Goal: Task Accomplishment & Management: Manage account settings

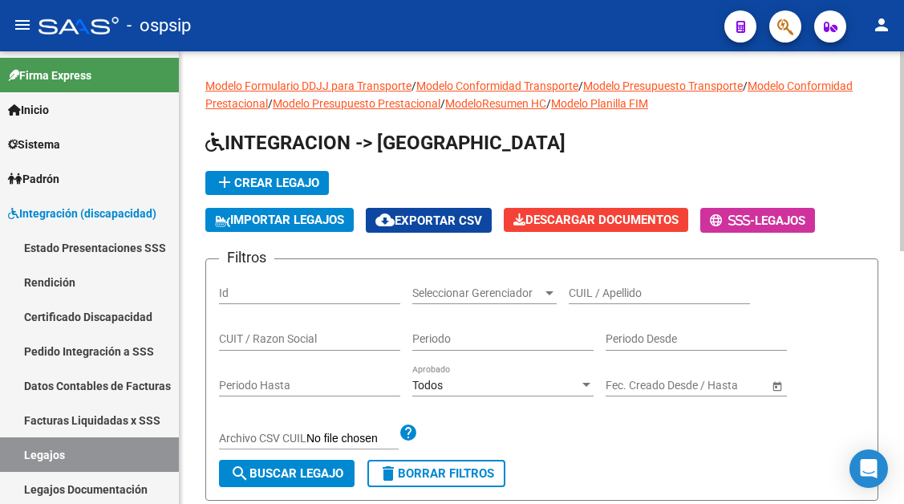
click at [589, 290] on input "CUIL / Apellido" at bounding box center [659, 293] width 181 height 14
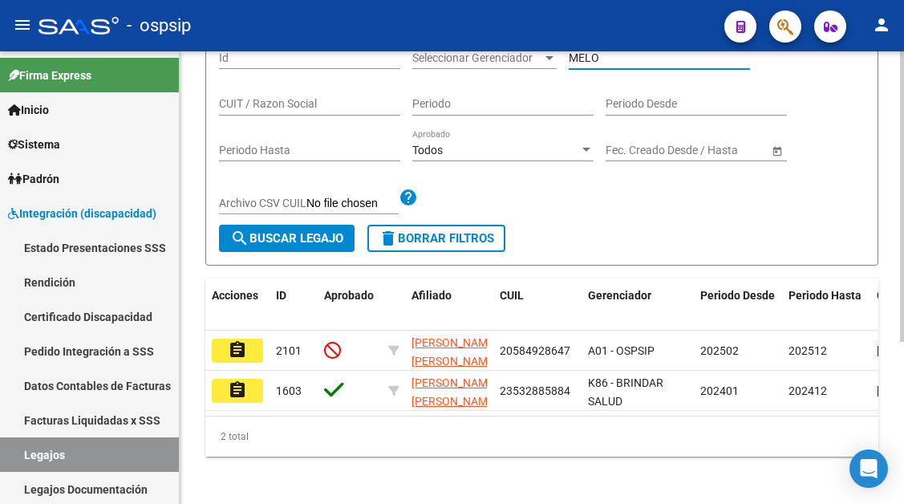
scroll to position [241, 0]
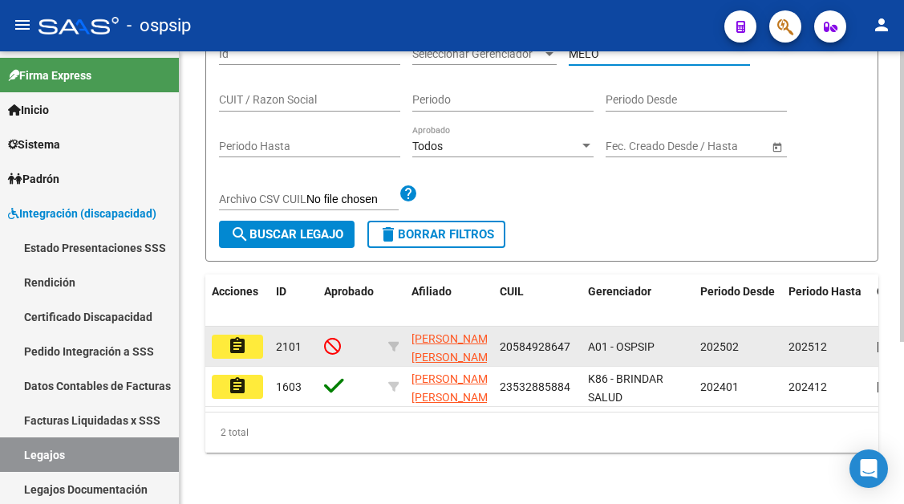
type input "MELO"
click at [237, 343] on mat-icon "assignment" at bounding box center [237, 345] width 19 height 19
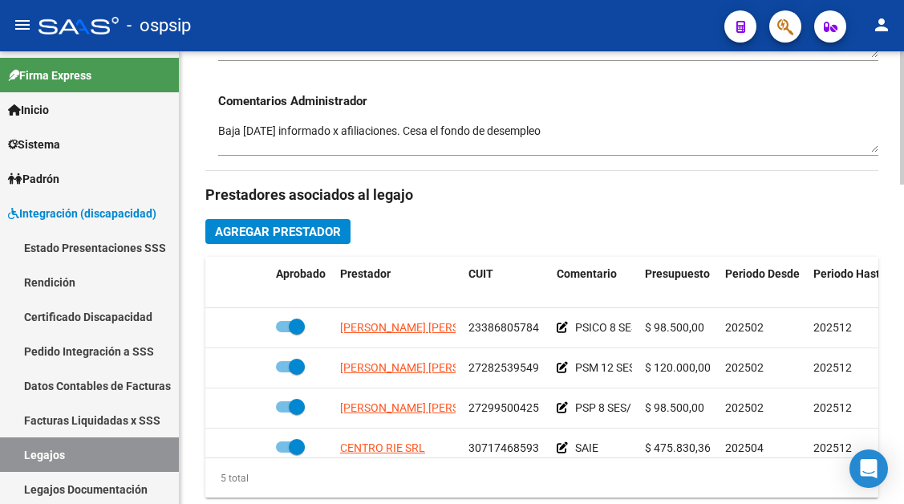
scroll to position [722, 0]
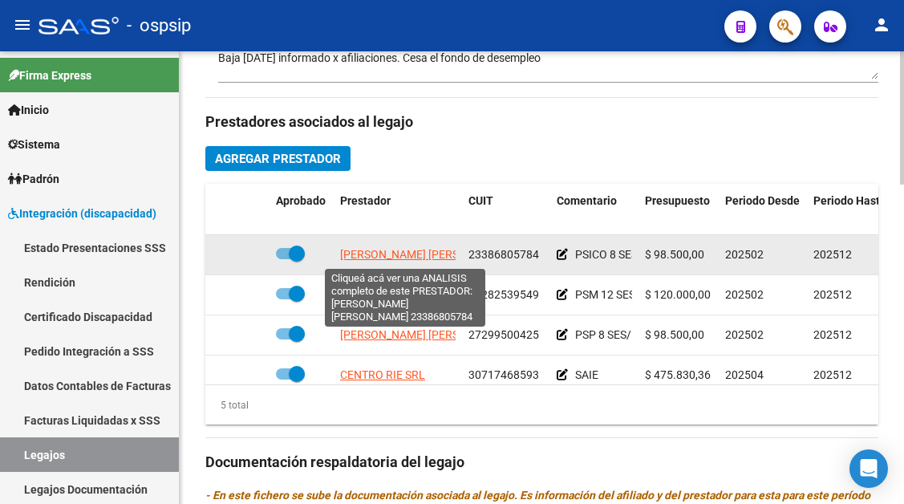
click at [392, 254] on span "SOSA MELODY SAMANTA" at bounding box center [427, 254] width 174 height 13
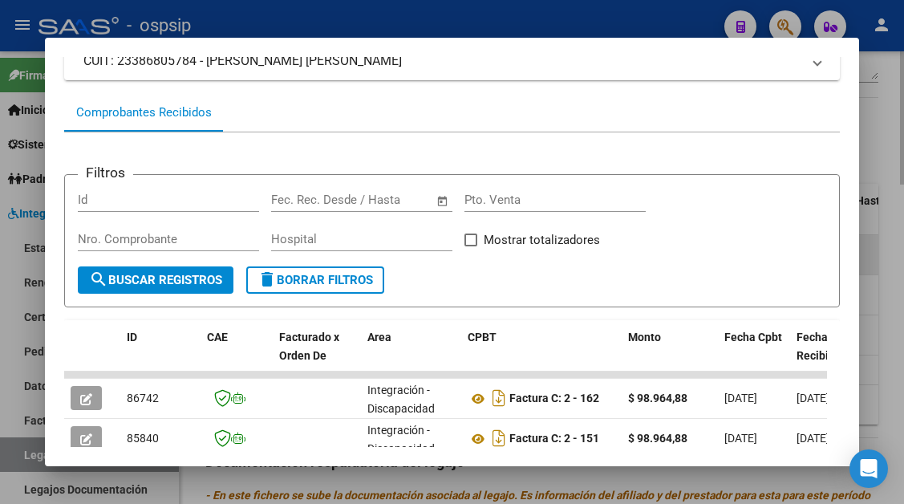
scroll to position [314, 0]
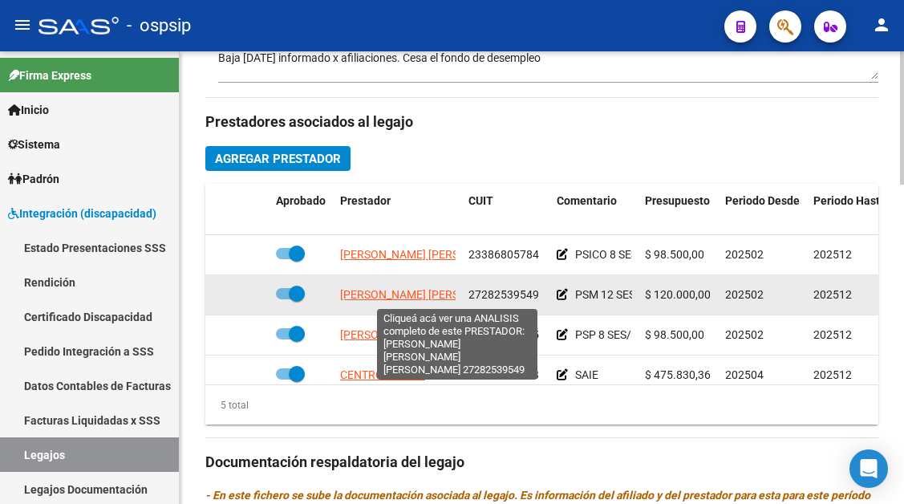
click at [382, 293] on span "BENITES PEREYRA MARIELA LAURA SOLEDAD" at bounding box center [471, 294] width 262 height 13
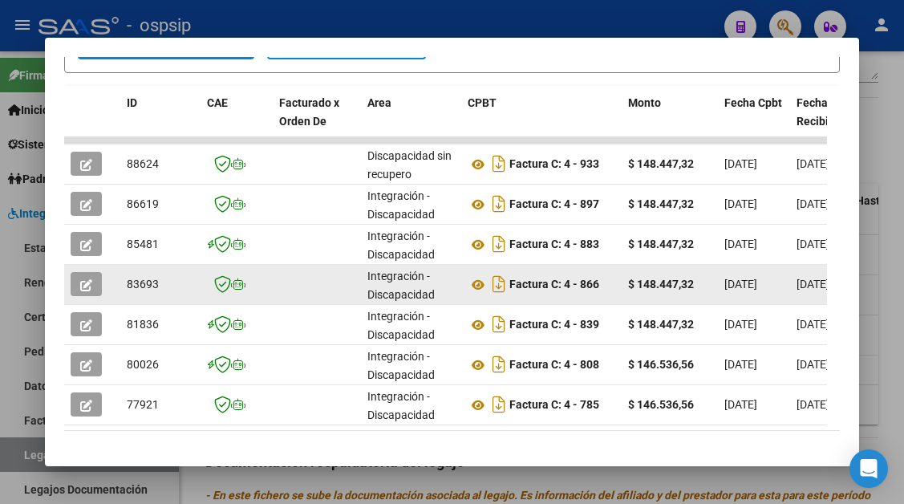
scroll to position [394, 0]
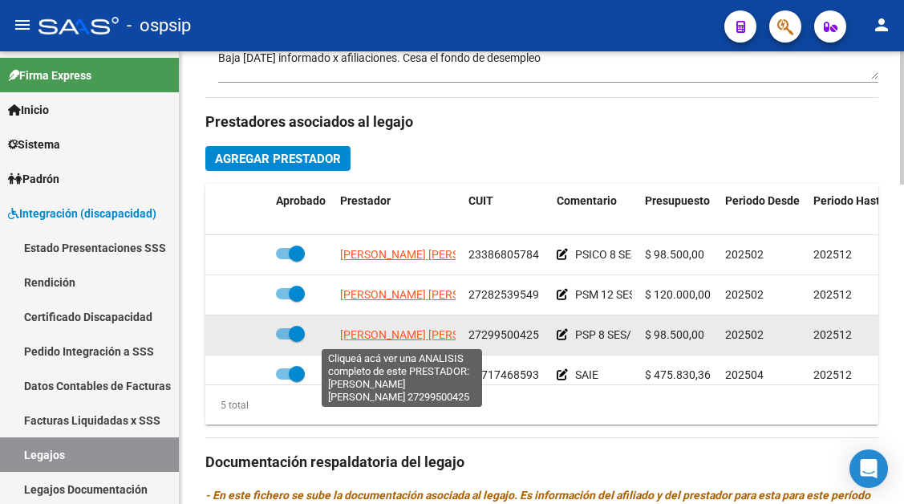
click at [372, 333] on span "ROCCA ANALIA LORENA" at bounding box center [427, 334] width 174 height 13
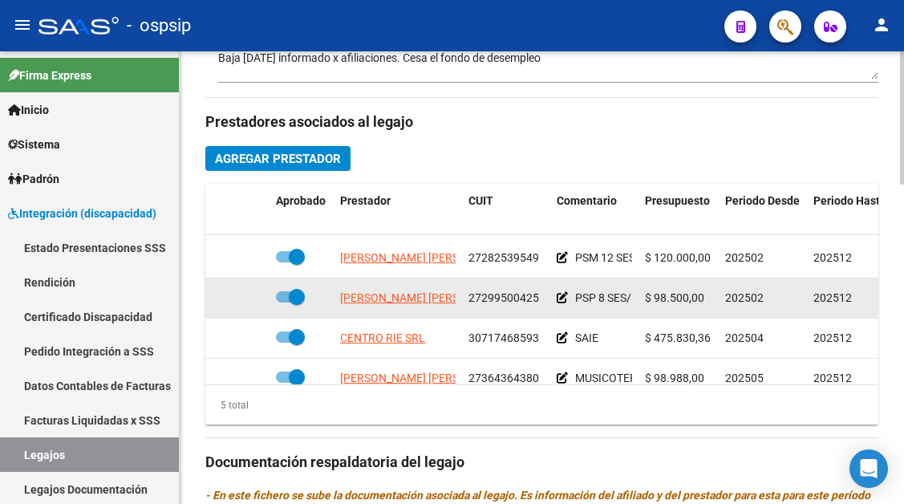
scroll to position [69, 0]
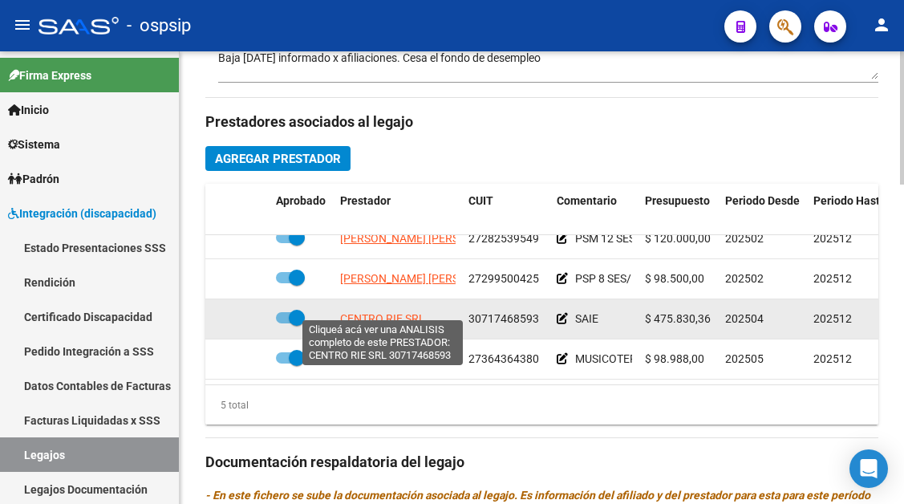
click at [370, 312] on span "CENTRO RIE SRL" at bounding box center [382, 318] width 85 height 13
type textarea "30717468593"
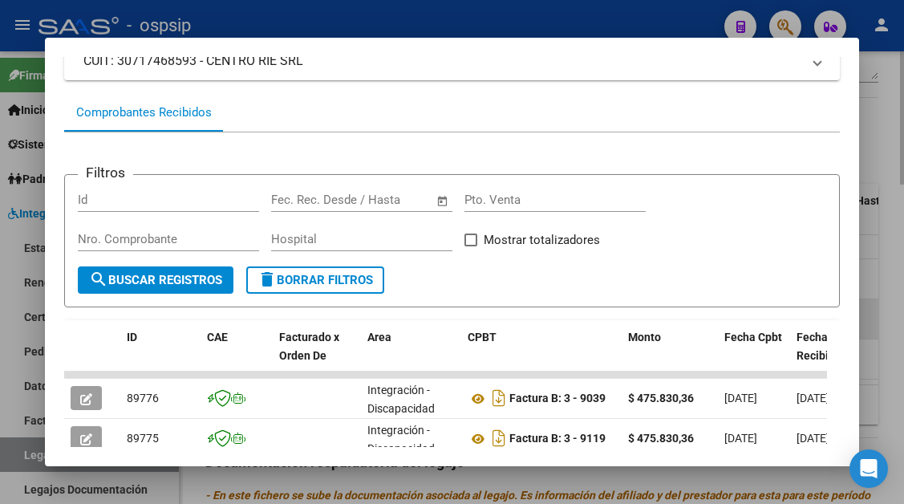
scroll to position [233, 0]
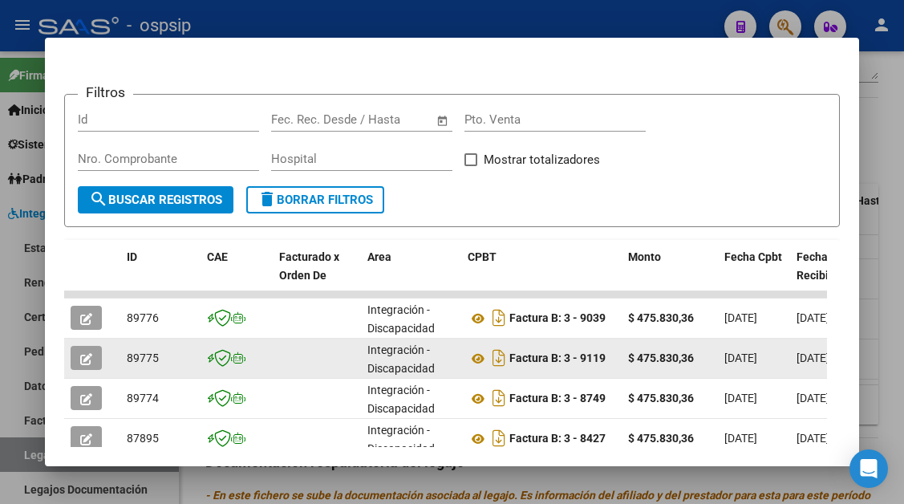
click at [85, 355] on icon "button" at bounding box center [86, 359] width 12 height 12
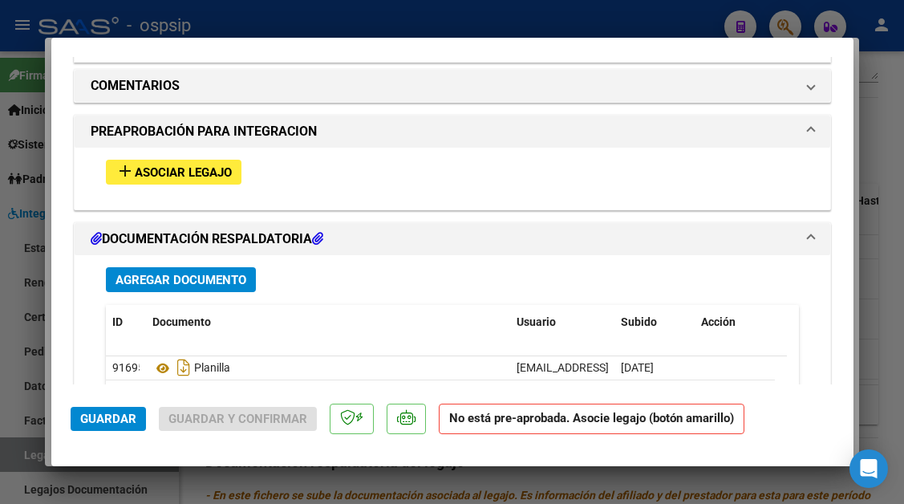
scroll to position [1524, 0]
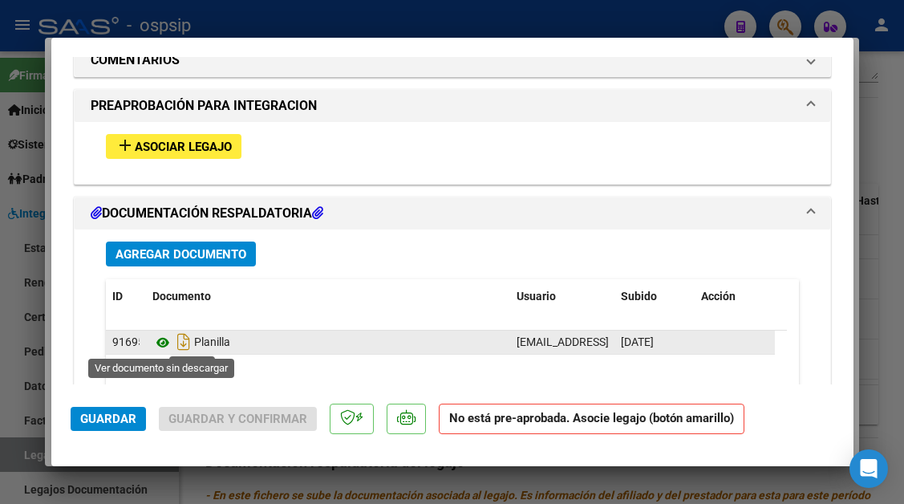
click at [158, 341] on icon at bounding box center [162, 342] width 21 height 19
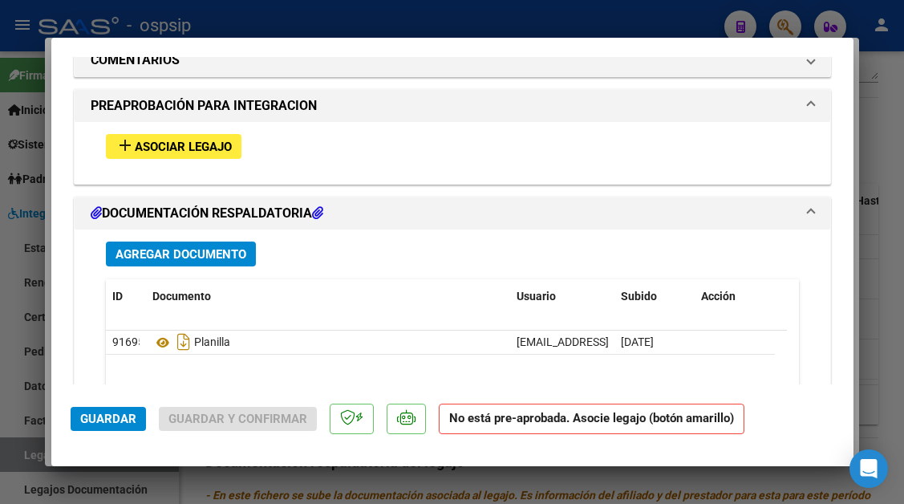
type input "$ 0,00"
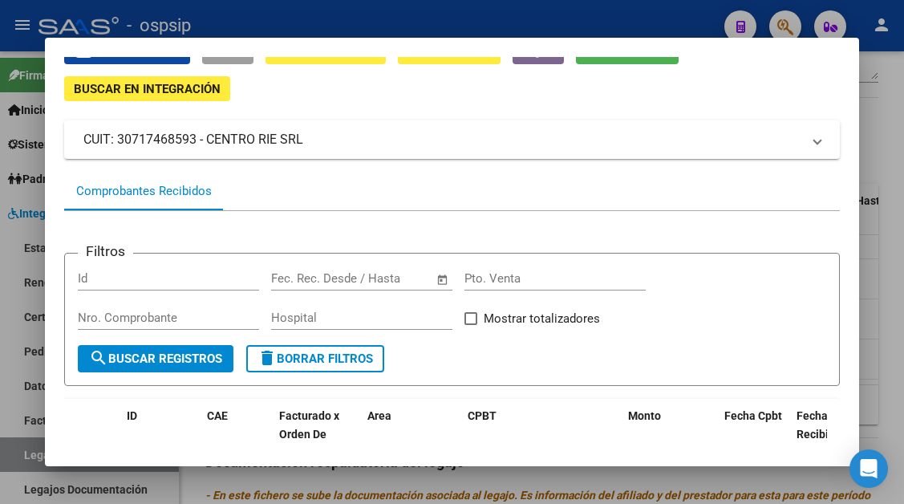
scroll to position [73, 0]
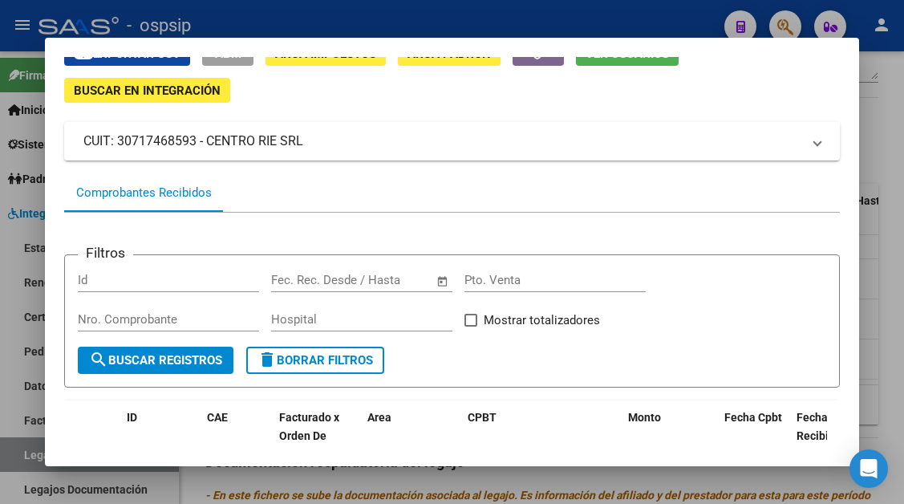
click at [14, 457] on div at bounding box center [452, 252] width 904 height 504
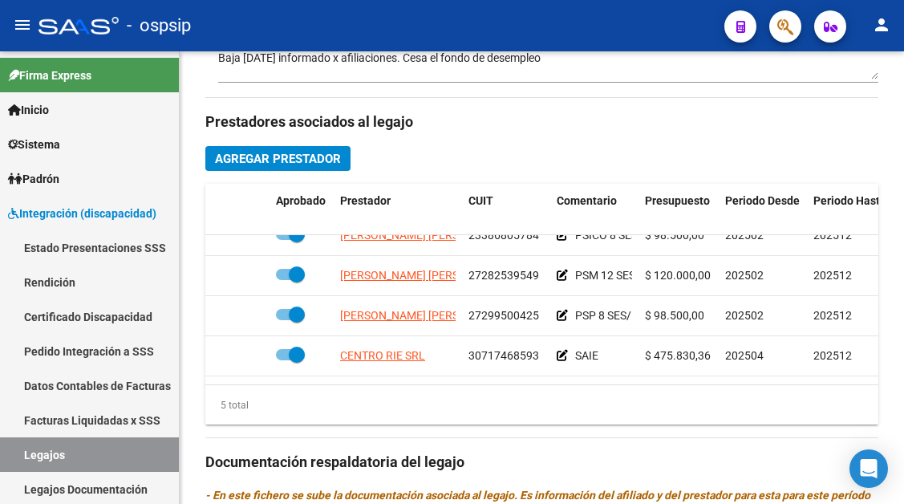
scroll to position [0, 0]
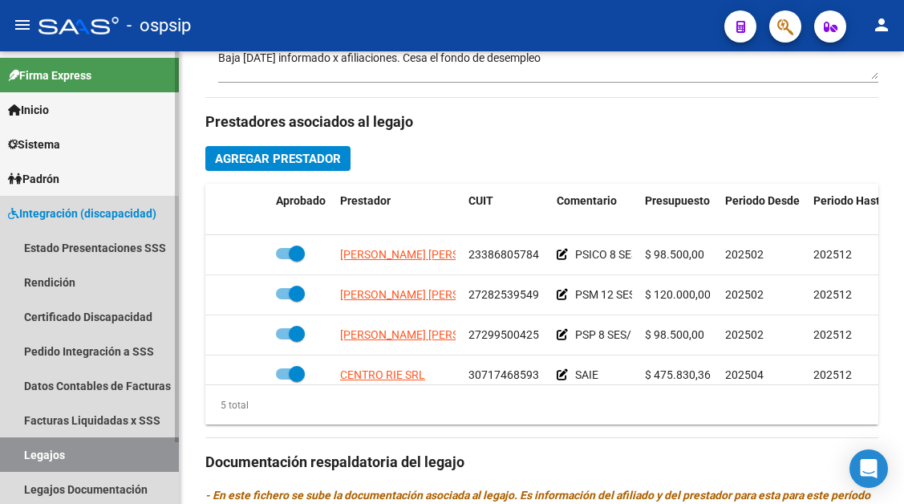
click at [64, 453] on link "Legajos" at bounding box center [89, 454] width 179 height 35
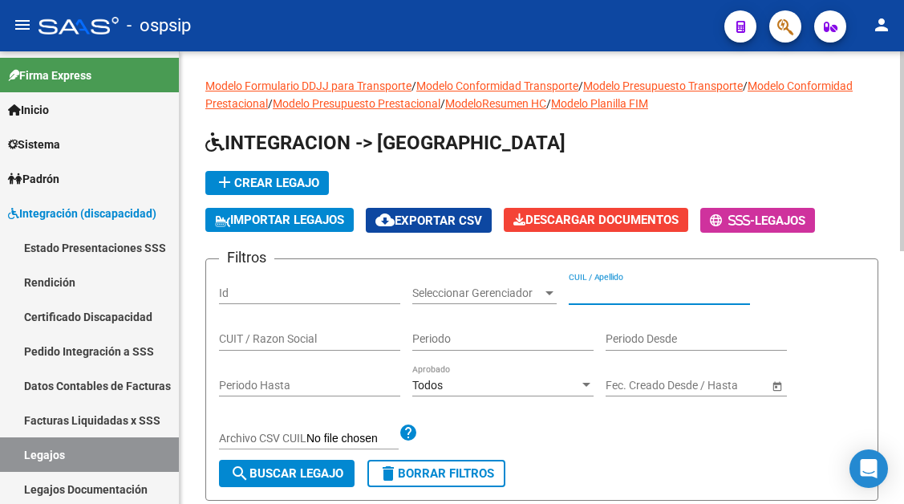
click at [575, 290] on input "CUIL / Apellido" at bounding box center [659, 293] width 181 height 14
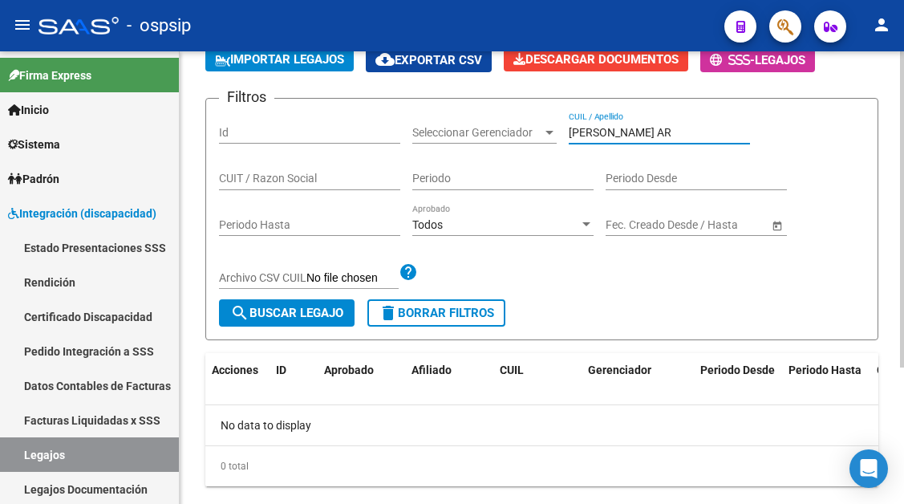
click at [680, 129] on input "MARTINEZ AR" at bounding box center [659, 133] width 181 height 14
type input "M"
click at [590, 129] on input "ARONOLD" at bounding box center [659, 133] width 181 height 14
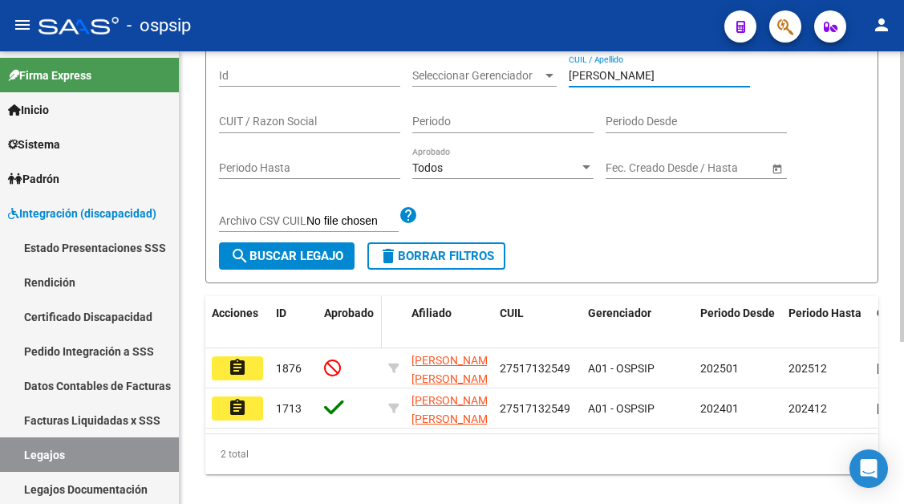
scroll to position [253, 0]
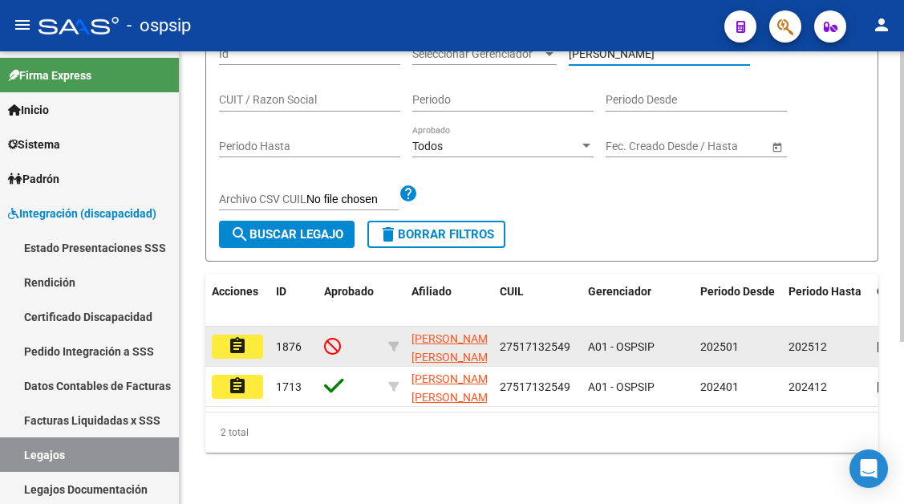
type input "ARNOLD"
click at [237, 343] on mat-icon "assignment" at bounding box center [237, 345] width 19 height 19
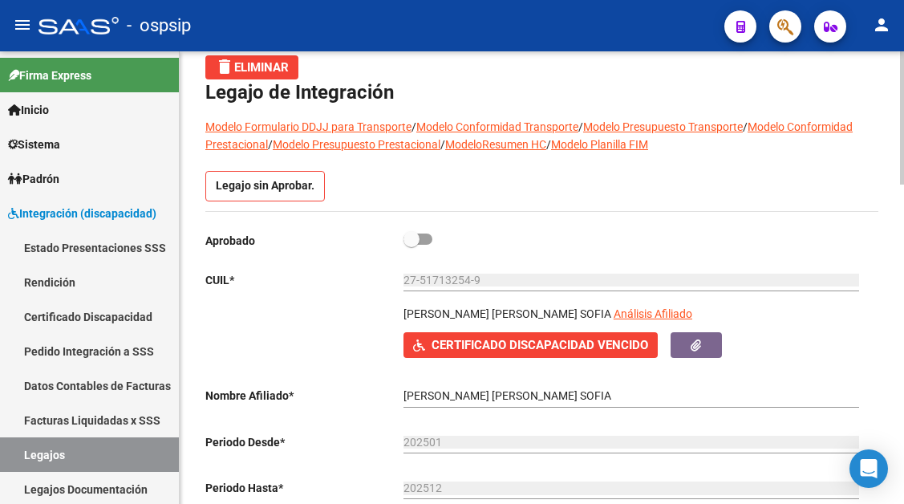
scroll to position [160, 0]
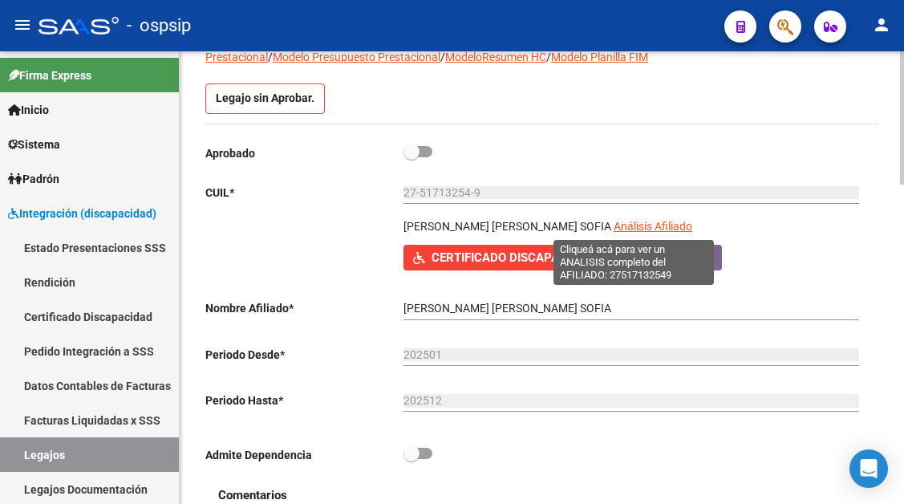
click at [635, 224] on span "Análisis Afiliado" at bounding box center [653, 226] width 79 height 13
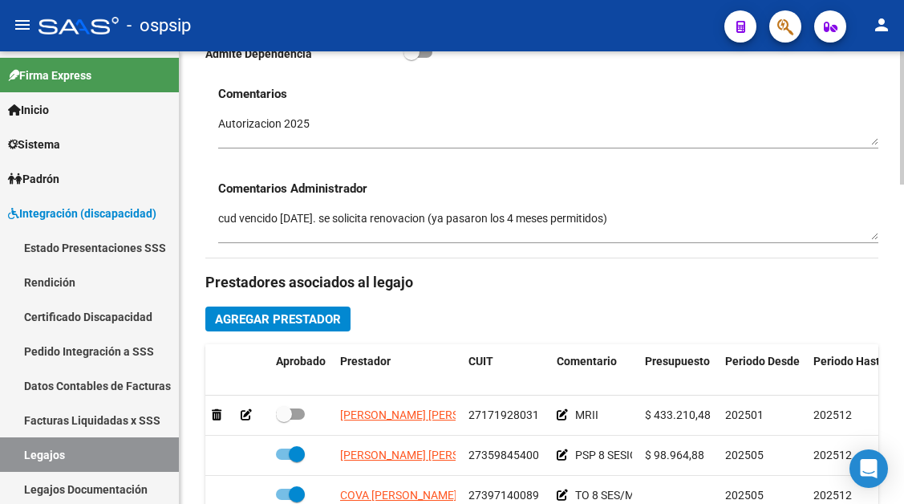
scroll to position [722, 0]
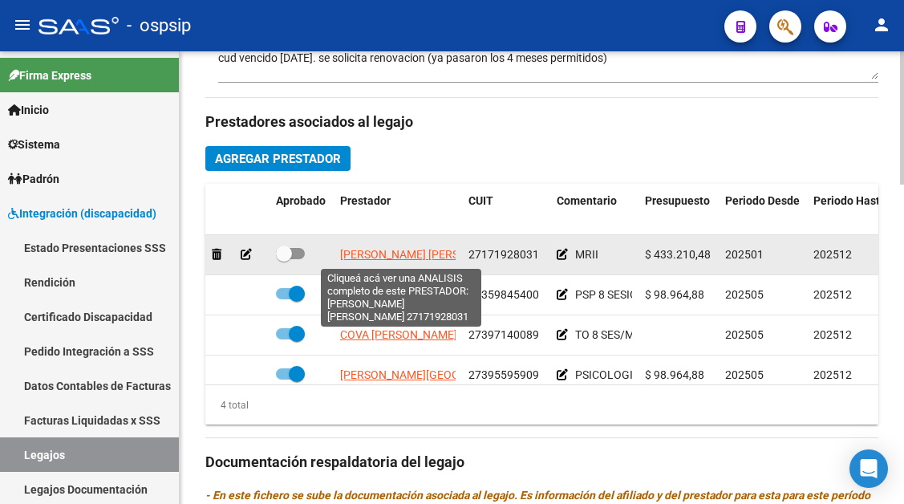
click at [405, 256] on span "MERY MARIELA SILVINA" at bounding box center [427, 254] width 174 height 13
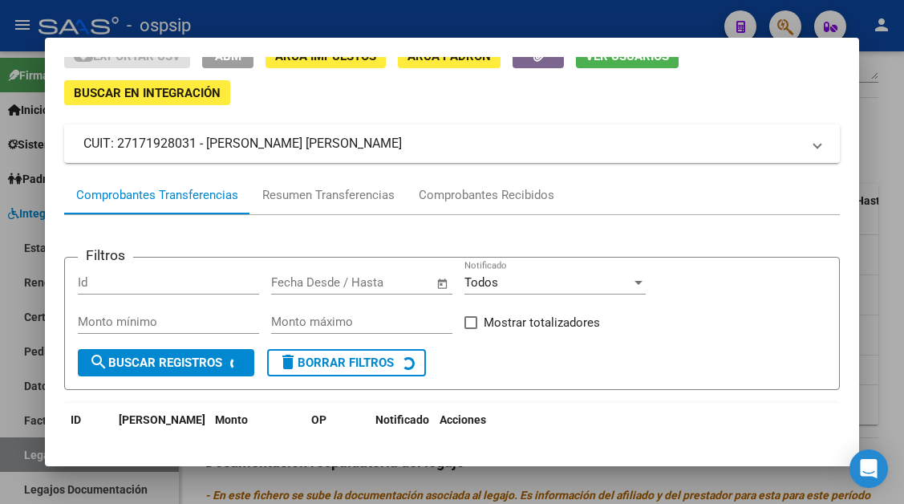
scroll to position [153, 0]
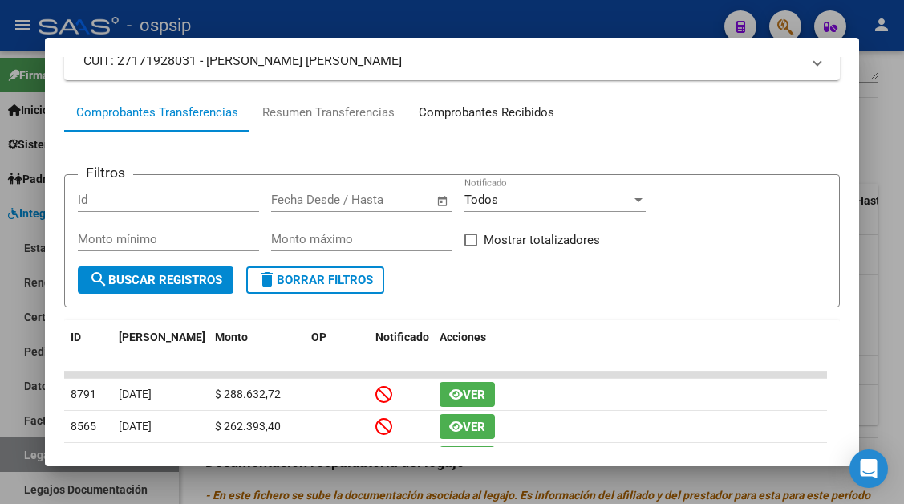
click at [482, 117] on div "Comprobantes Recibidos" at bounding box center [487, 113] width 136 height 18
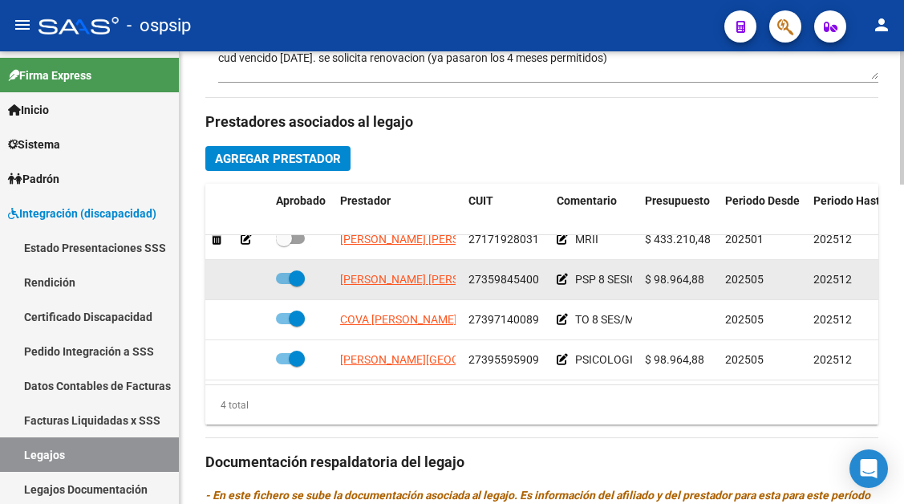
scroll to position [29, 0]
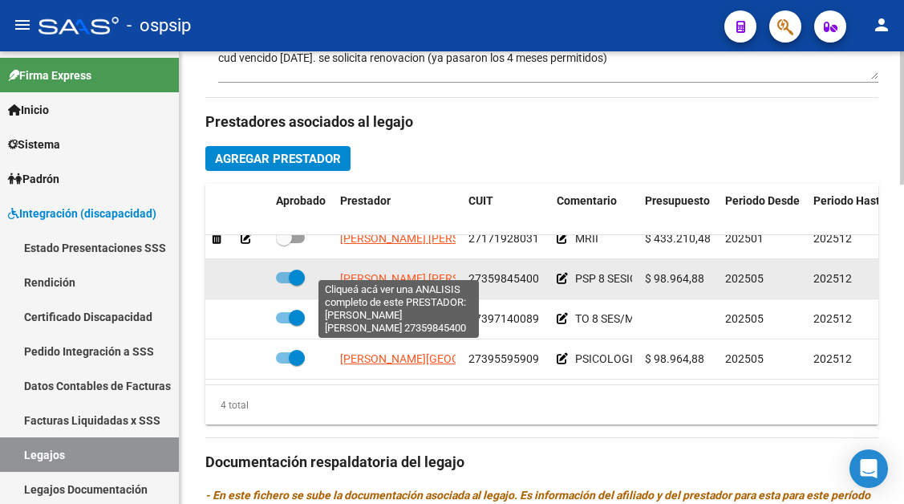
click at [391, 272] on span "SPINA NOELIA MAGALI" at bounding box center [427, 278] width 174 height 13
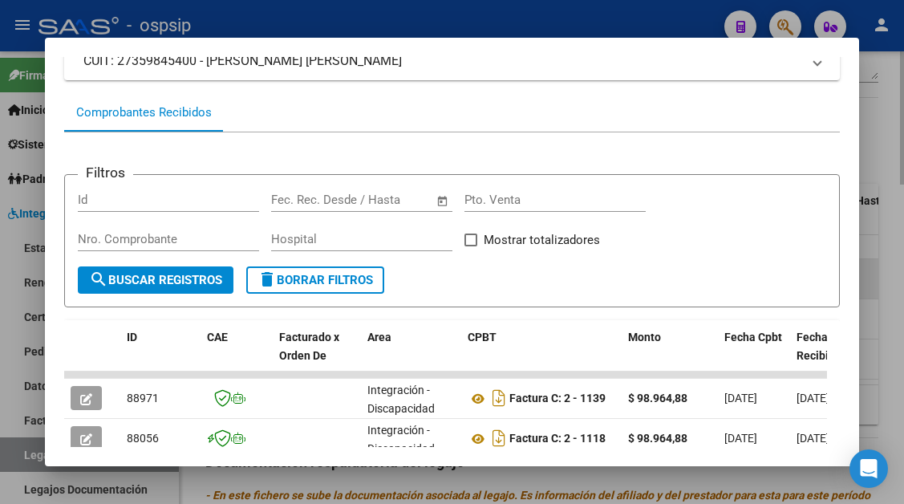
scroll to position [314, 0]
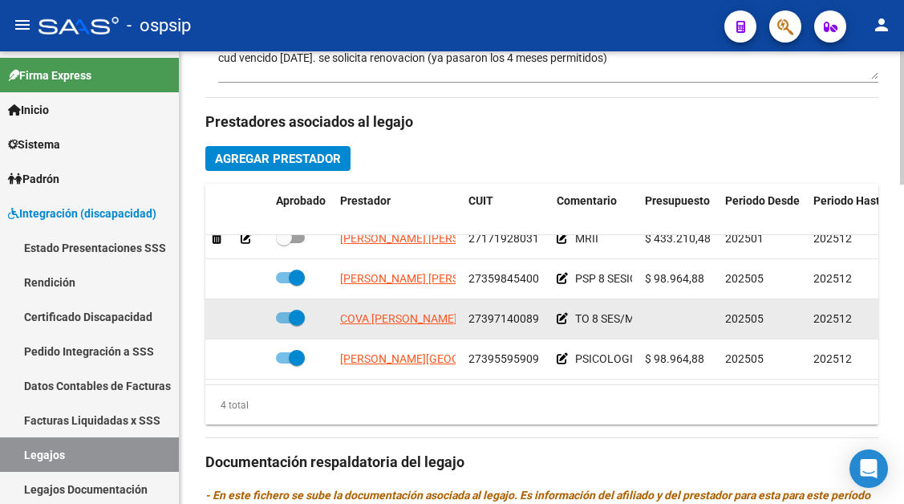
click at [388, 314] on app-link-go-to "COVA CAROLINA BEATRIZ" at bounding box center [398, 319] width 117 height 18
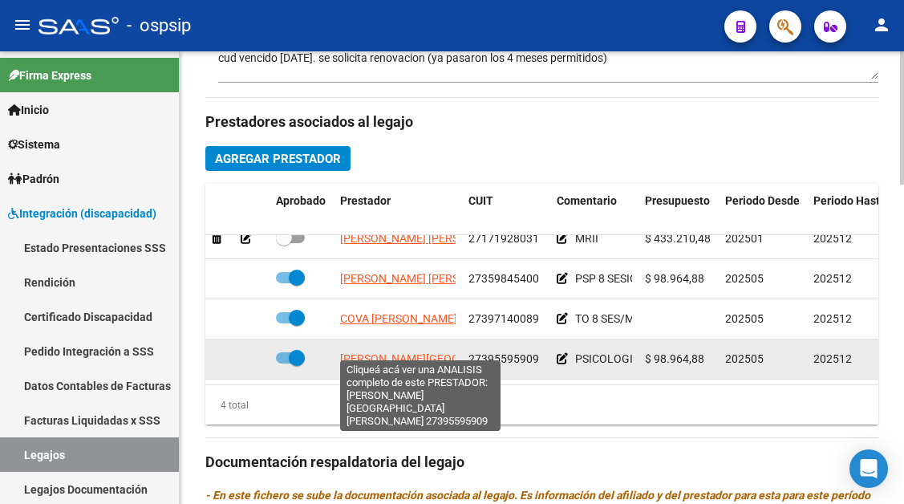
click at [381, 352] on span "TOLEDO FLORENCIA AGUSTINA" at bounding box center [481, 358] width 282 height 13
type textarea "27395595909"
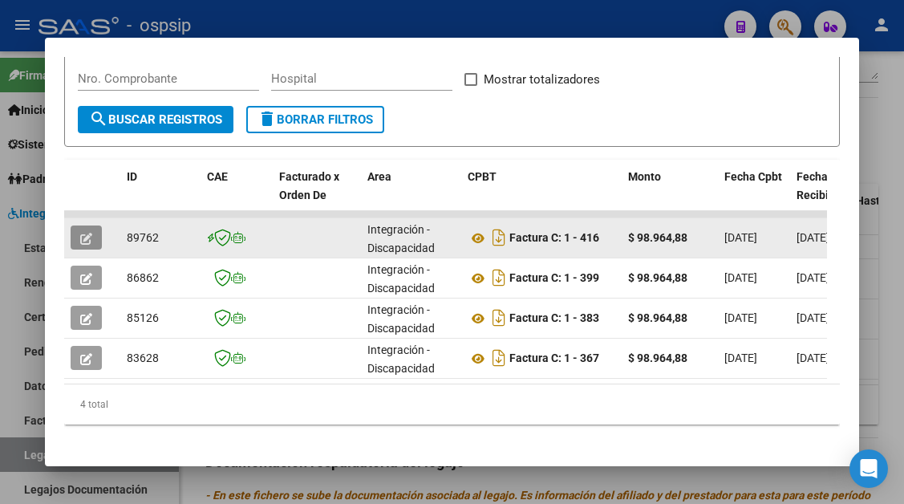
click at [87, 244] on icon "button" at bounding box center [86, 239] width 12 height 12
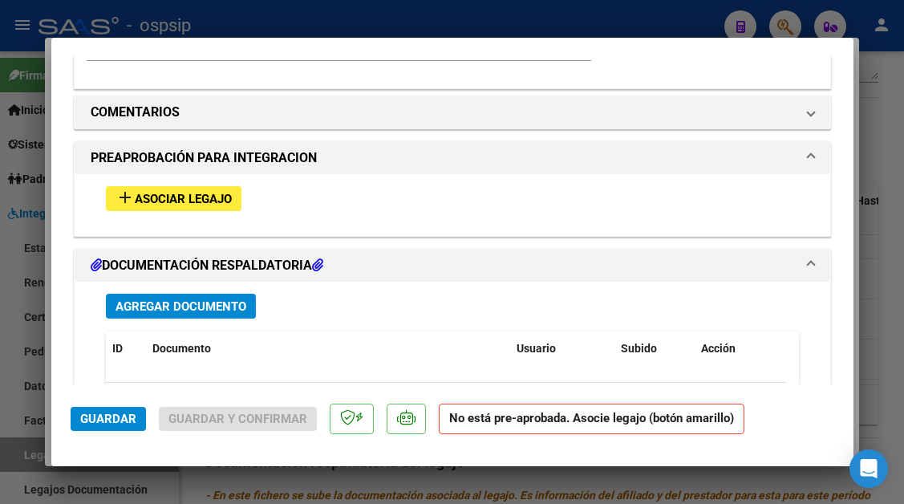
scroll to position [1444, 0]
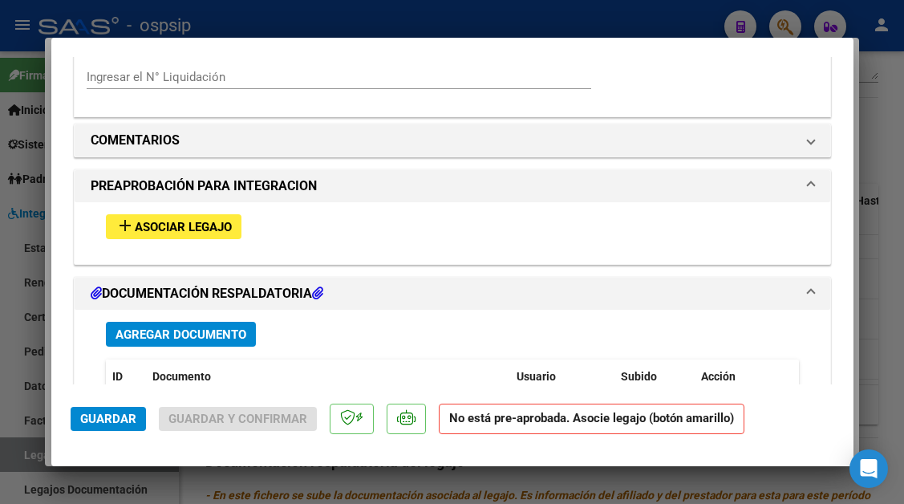
type input "$ 0,00"
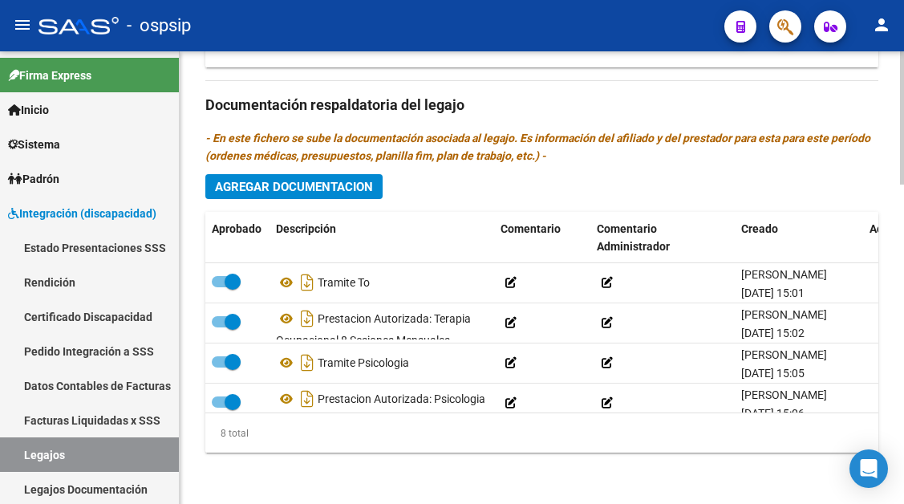
scroll to position [189, 0]
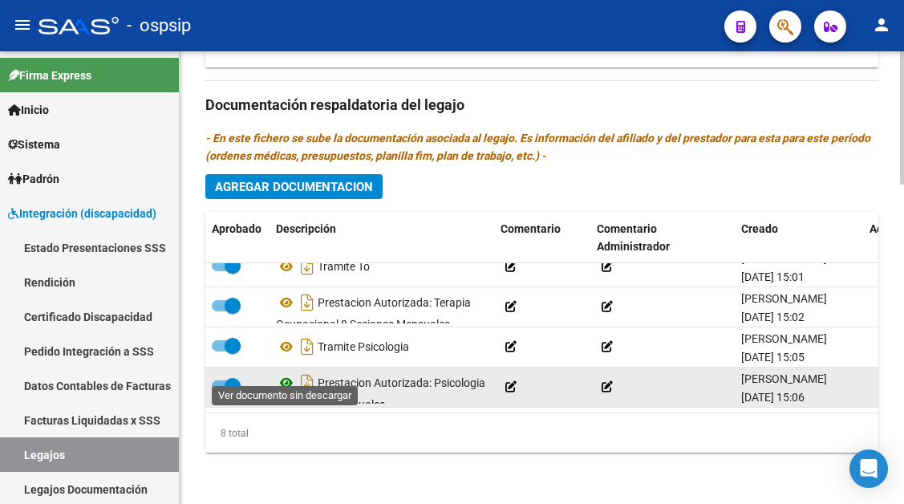
click at [282, 375] on icon at bounding box center [286, 382] width 21 height 19
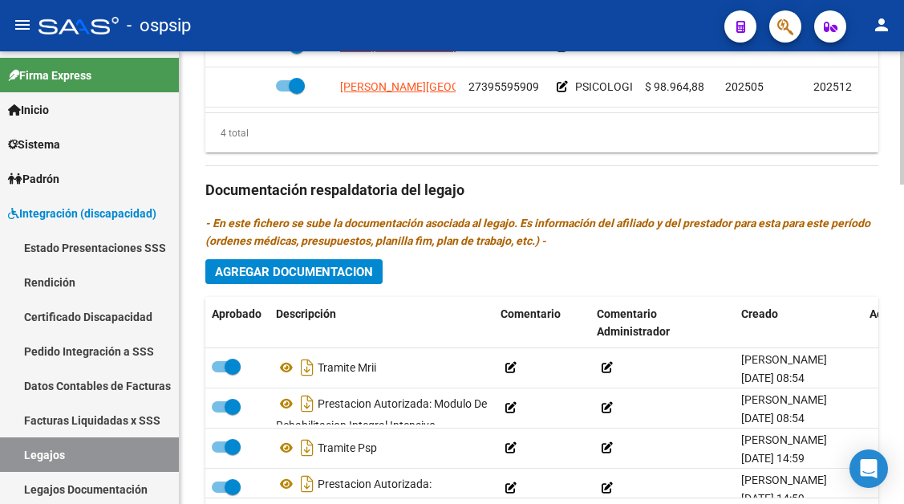
scroll to position [840, 0]
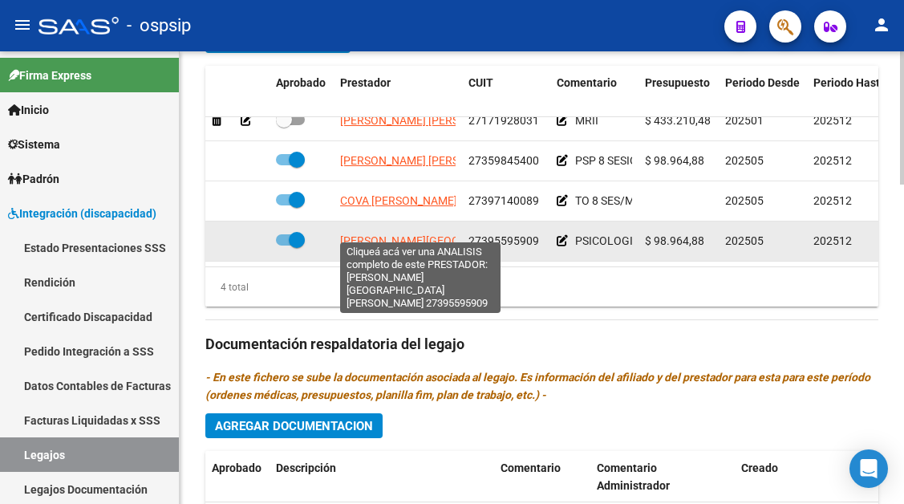
click at [379, 234] on span "TOLEDO FLORENCIA AGUSTINA" at bounding box center [481, 240] width 282 height 13
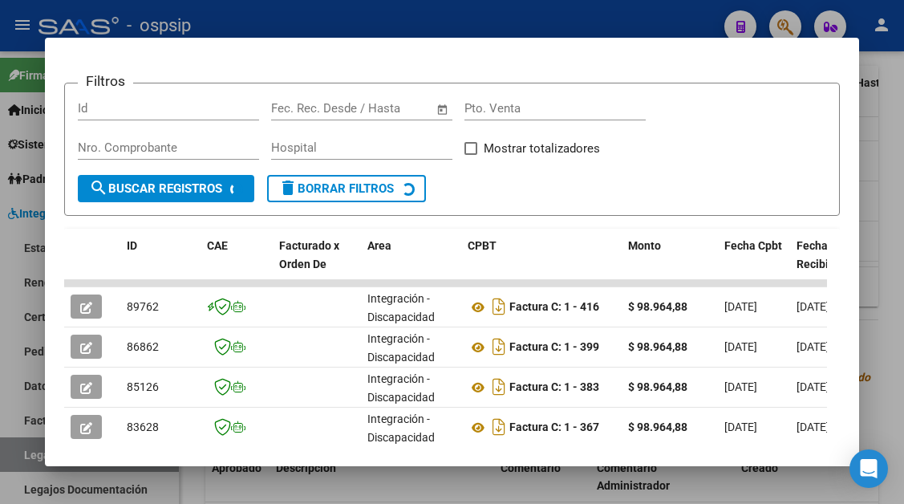
scroll to position [270, 0]
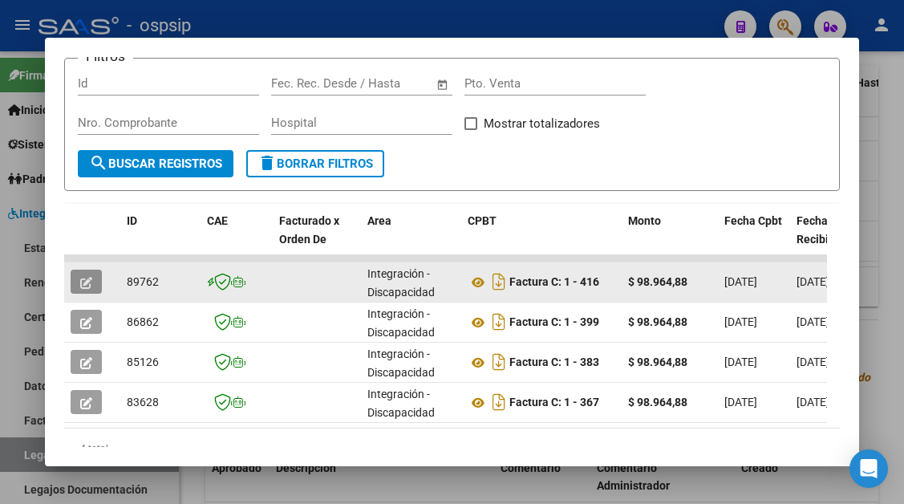
click at [85, 280] on icon "button" at bounding box center [86, 283] width 12 height 12
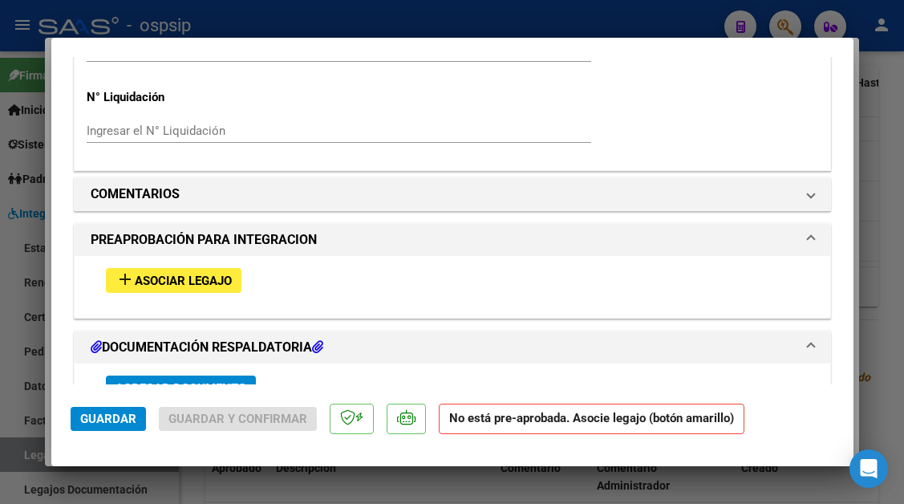
scroll to position [1390, 0]
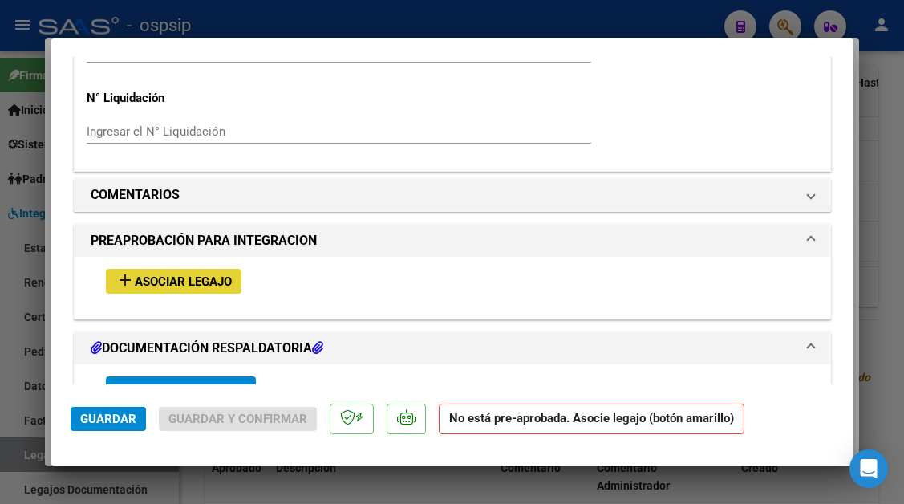
click at [201, 282] on span "Asociar Legajo" at bounding box center [183, 281] width 97 height 14
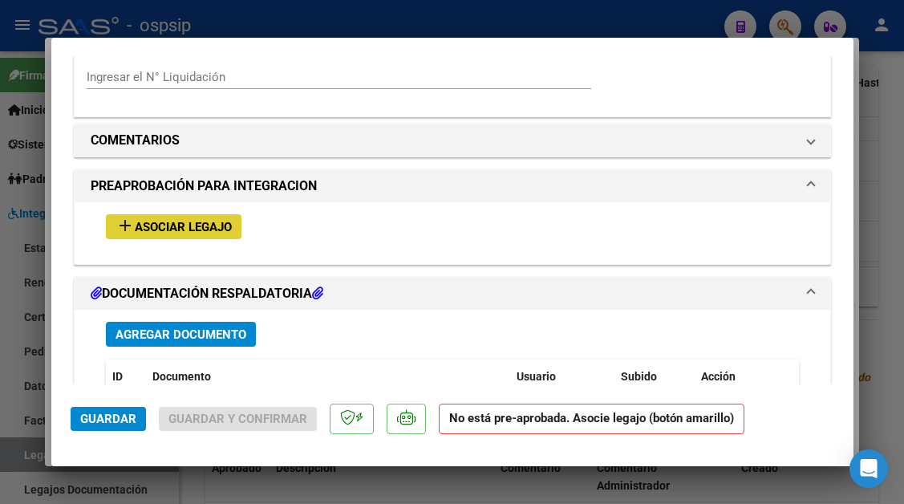
scroll to position [1550, 0]
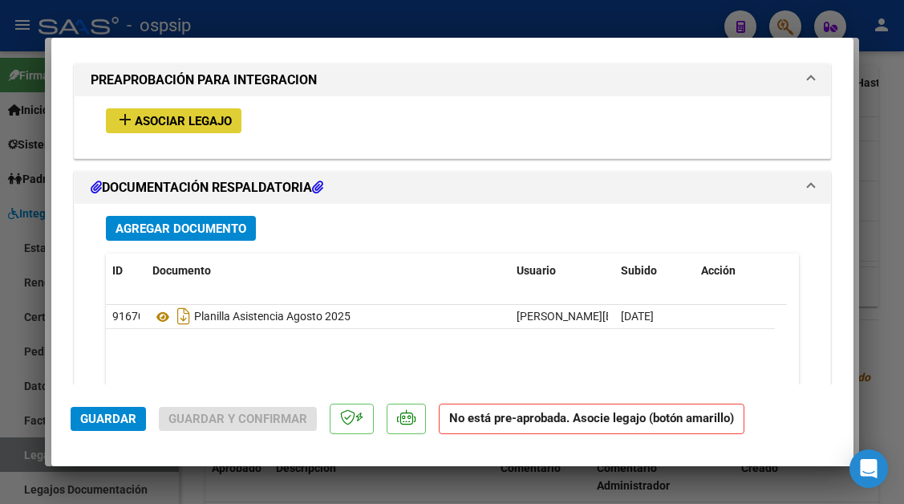
type input "$ 0,00"
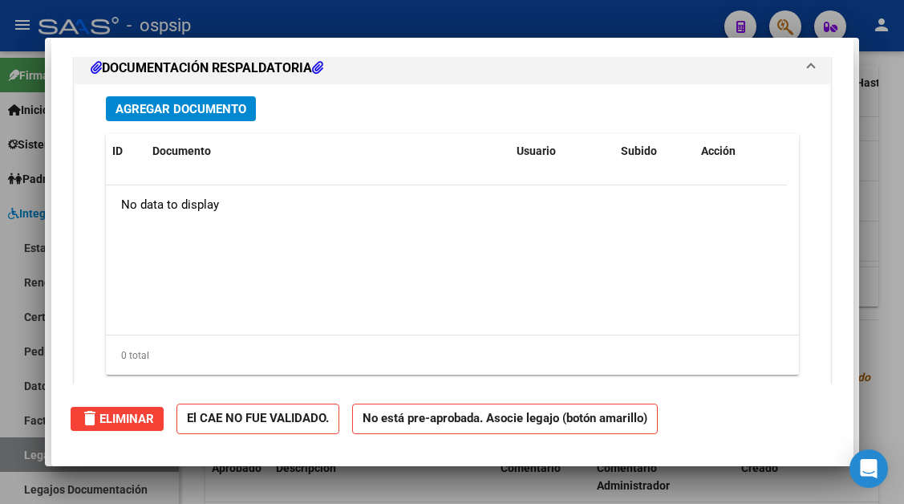
scroll to position [1431, 0]
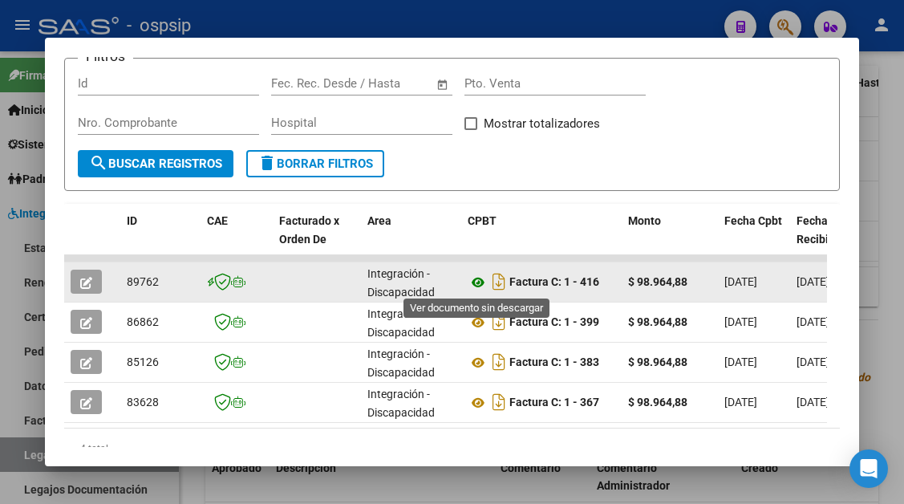
click at [475, 286] on icon at bounding box center [478, 282] width 21 height 19
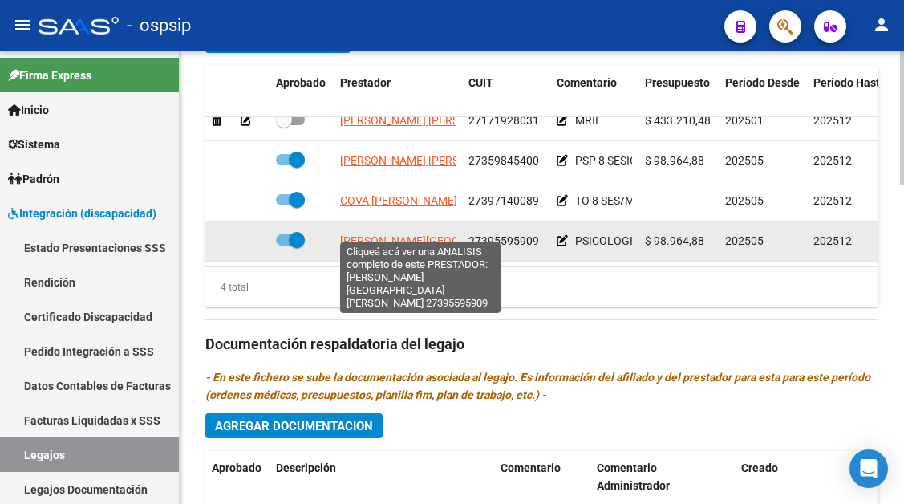
click at [394, 234] on span "TOLEDO FLORENCIA AGUSTINA" at bounding box center [481, 240] width 282 height 13
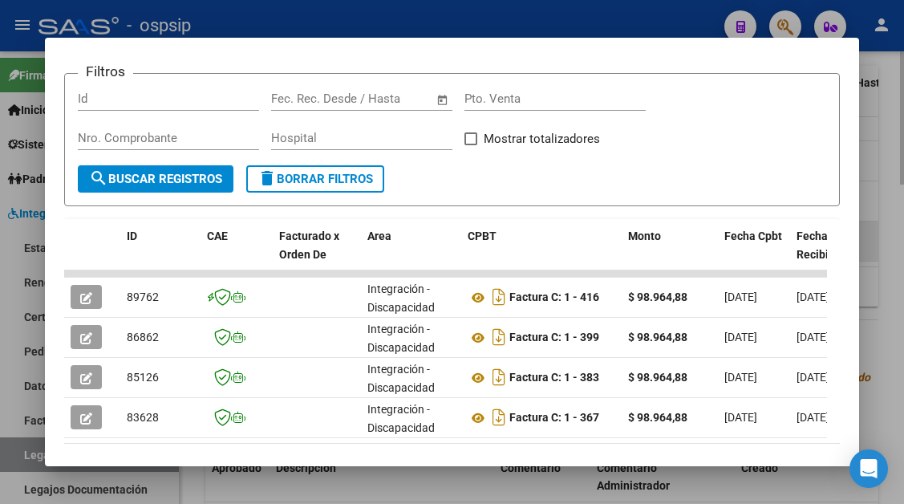
scroll to position [174, 0]
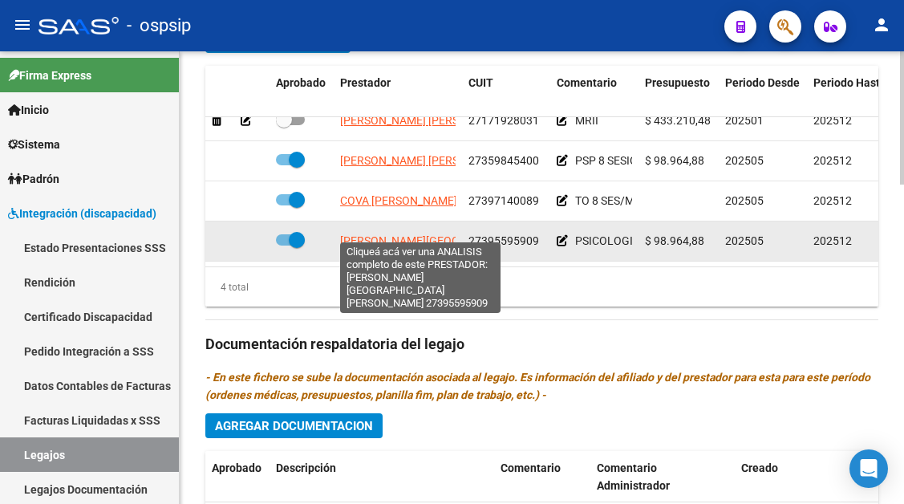
click at [394, 234] on span "TOLEDO FLORENCIA AGUSTINA" at bounding box center [481, 240] width 282 height 13
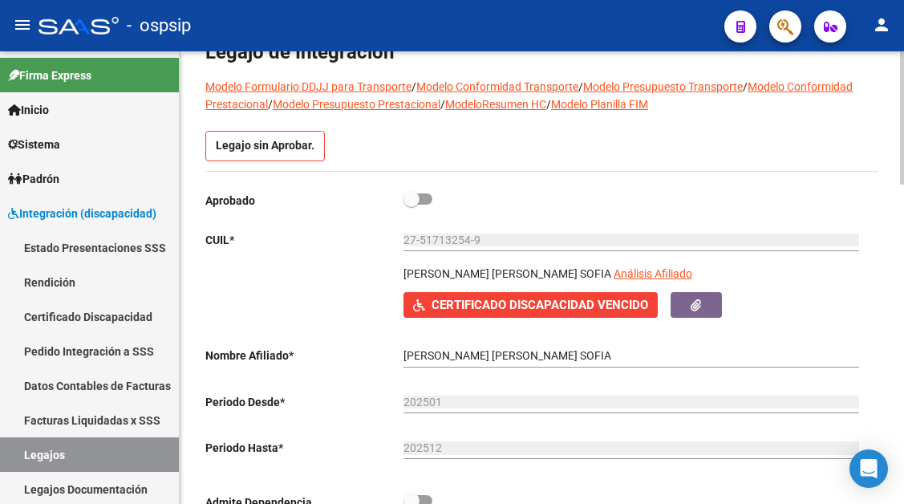
scroll to position [38, 0]
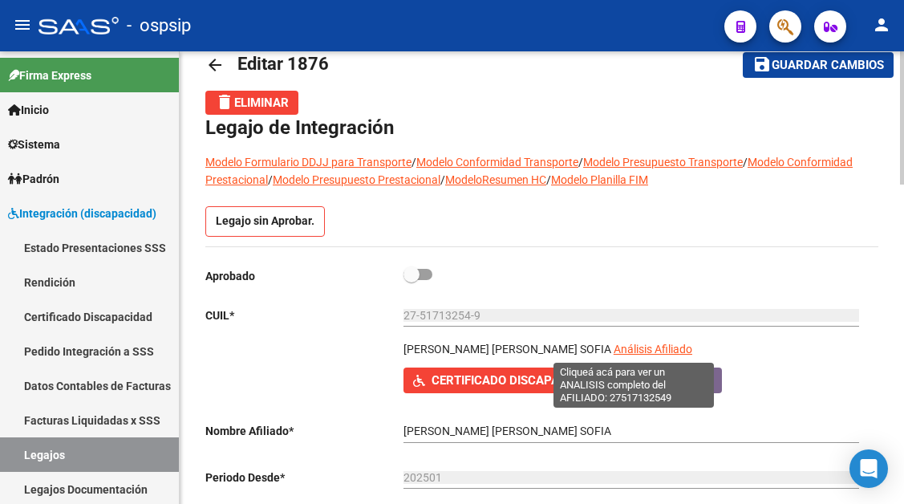
click at [637, 345] on span "Análisis Afiliado" at bounding box center [653, 349] width 79 height 13
type textarea "27517132549"
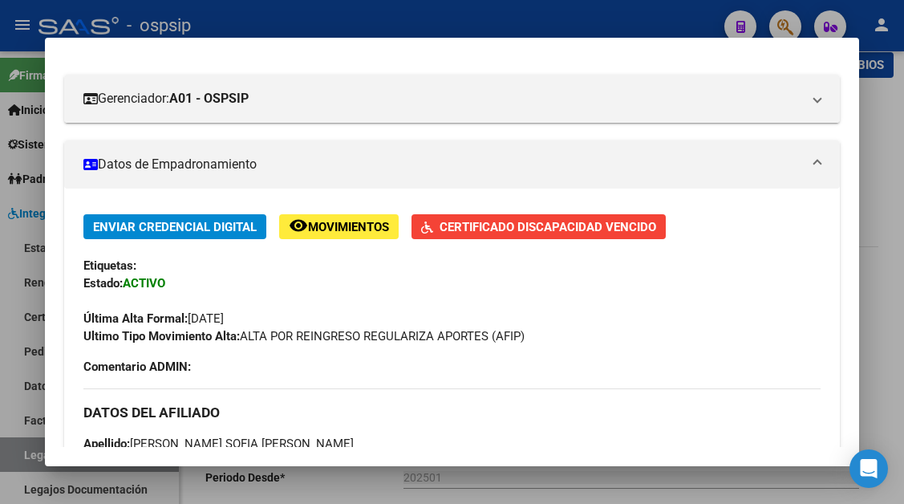
scroll to position [321, 0]
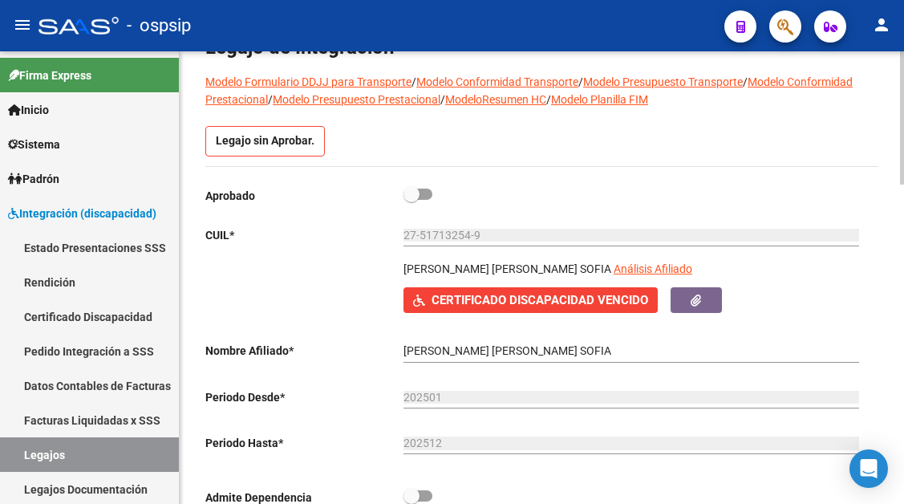
click at [413, 203] on label at bounding box center [418, 194] width 29 height 19
click at [412, 201] on input "checkbox" at bounding box center [411, 200] width 1 height 1
checkbox input "true"
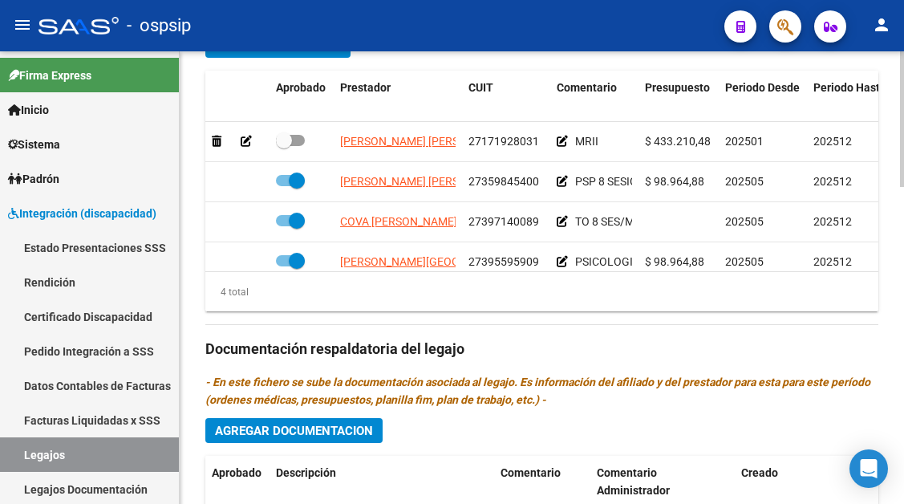
scroll to position [816, 0]
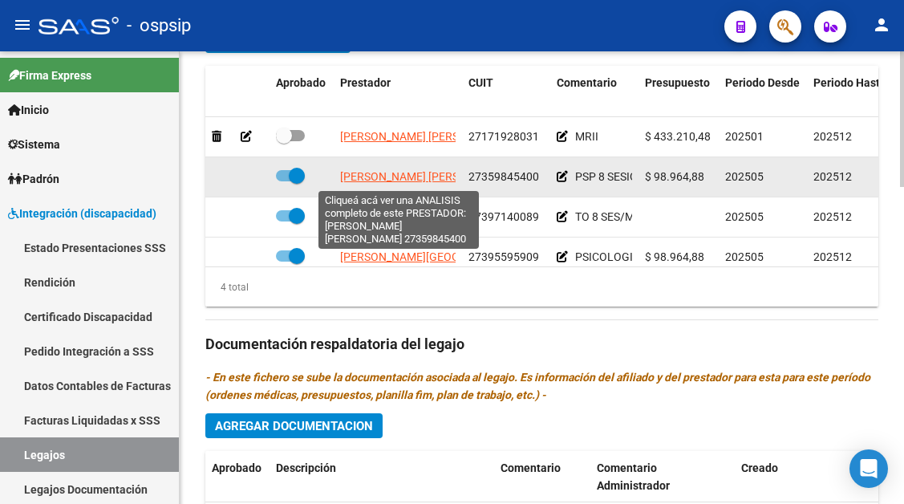
click at [425, 173] on span "SPINA NOELIA MAGALI" at bounding box center [427, 176] width 174 height 13
type textarea "27359845400"
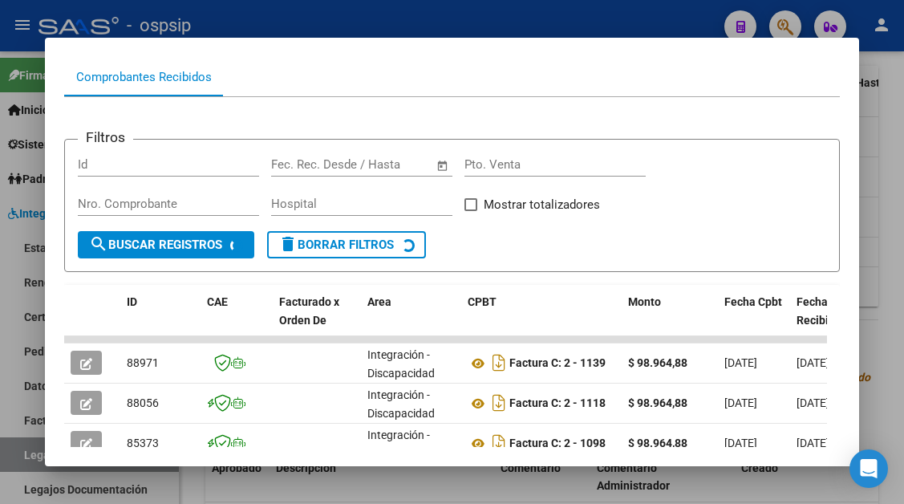
scroll to position [189, 0]
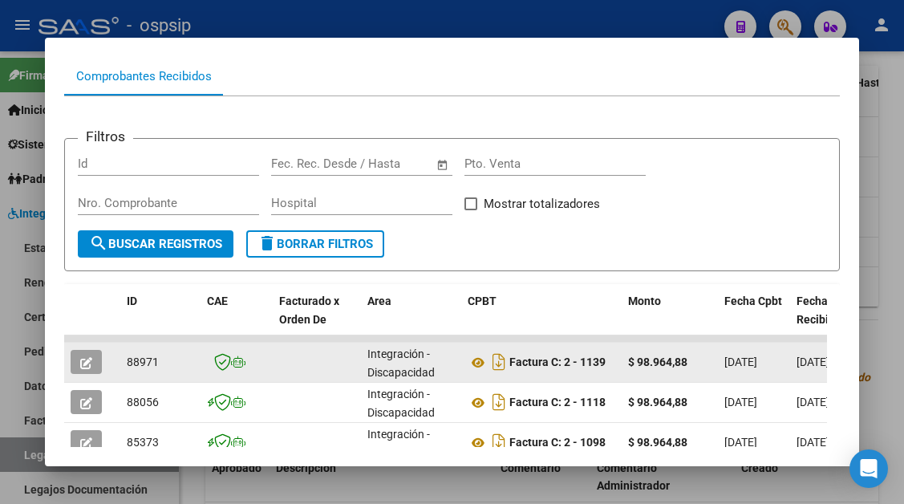
click at [87, 370] on button "button" at bounding box center [86, 362] width 31 height 24
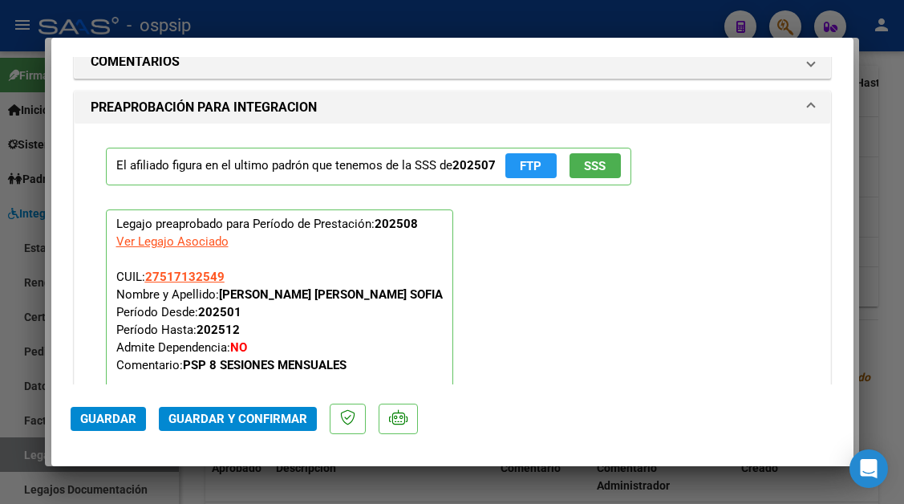
scroll to position [1685, 0]
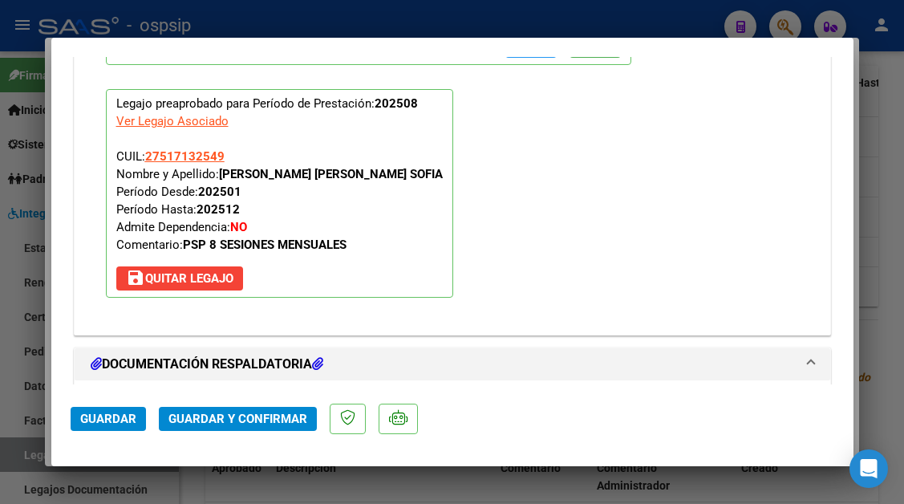
type input "$ 0,00"
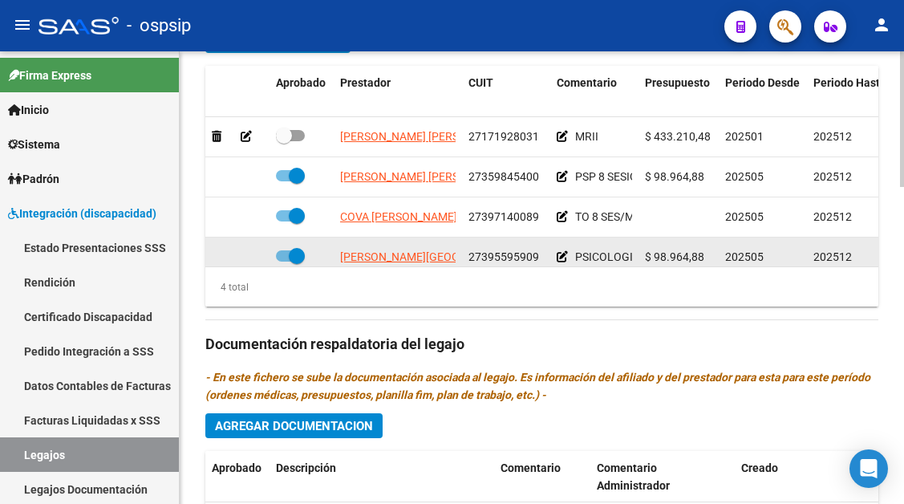
scroll to position [29, 0]
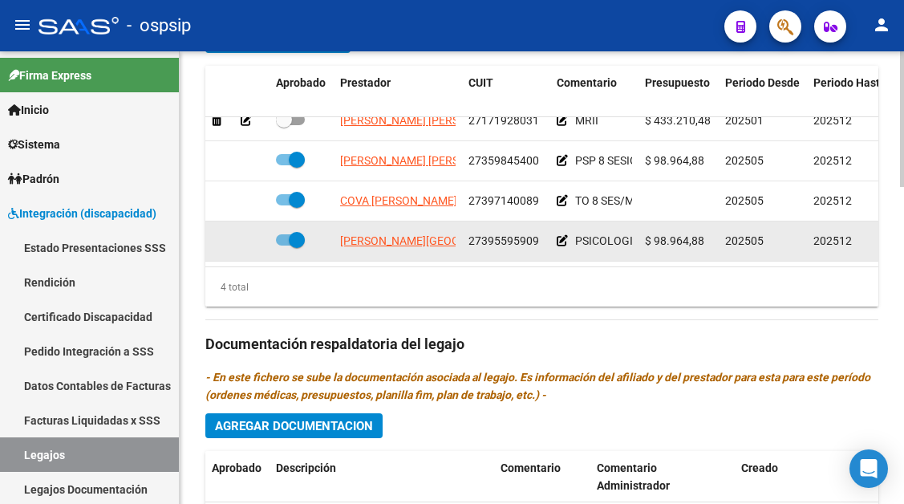
click at [481, 234] on span "27395595909" at bounding box center [504, 240] width 71 height 13
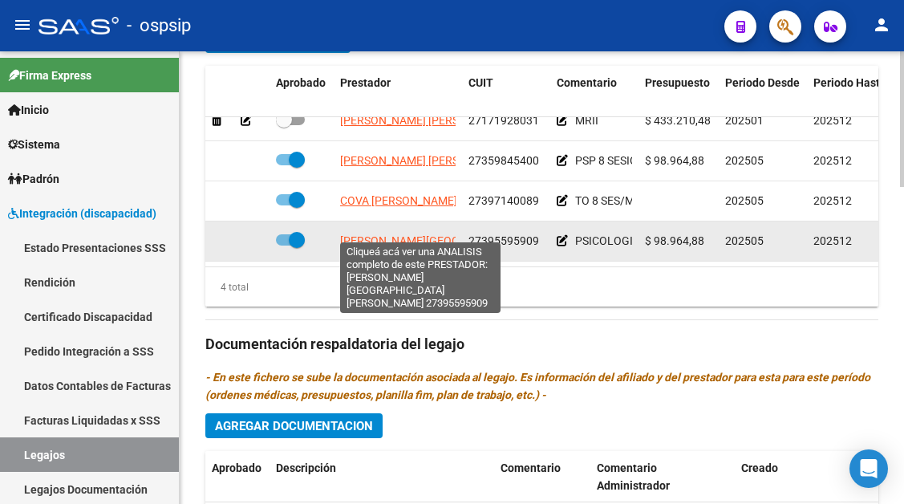
click at [445, 234] on span "TOLEDO FLORENCIA AGUSTINA" at bounding box center [481, 240] width 282 height 13
type textarea "27395595909"
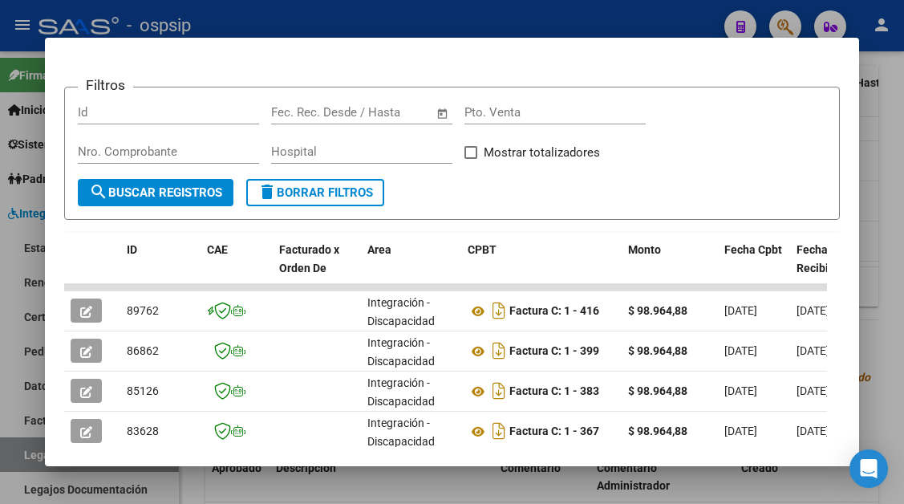
scroll to position [3, 0]
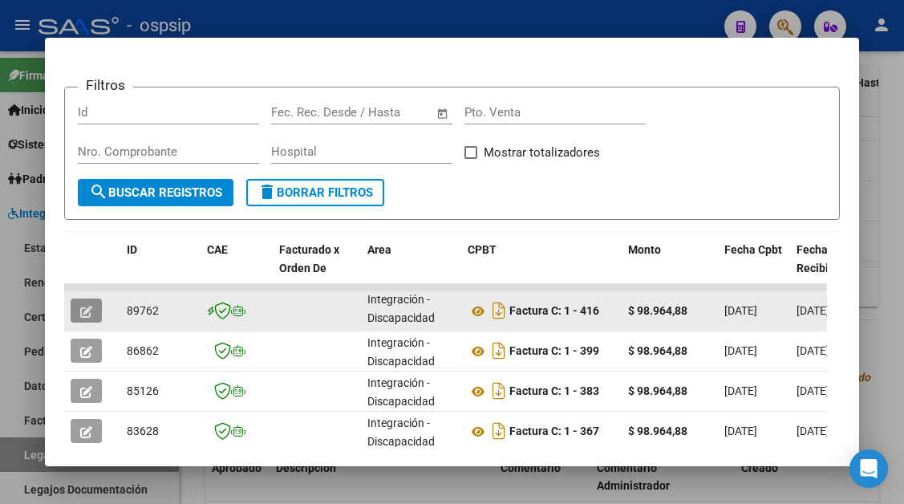
click at [92, 317] on icon "button" at bounding box center [86, 312] width 12 height 12
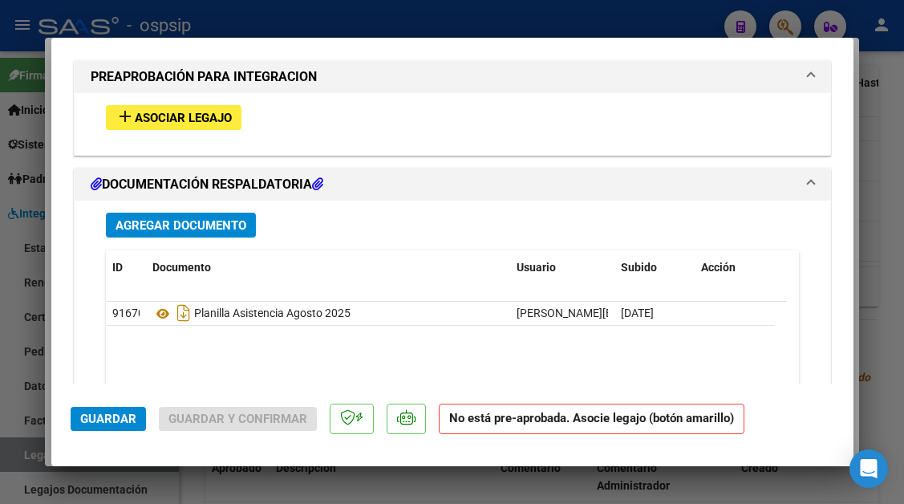
scroll to position [1550, 0]
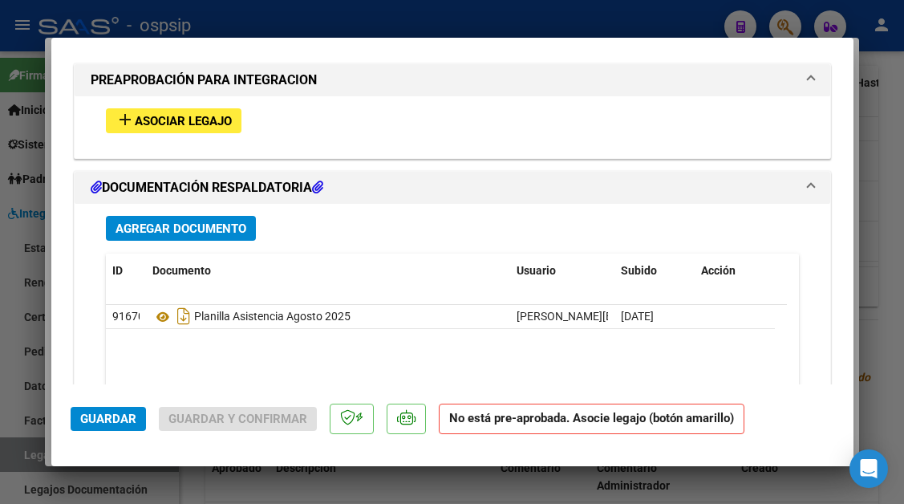
click at [209, 123] on span "Asociar Legajo" at bounding box center [183, 121] width 97 height 14
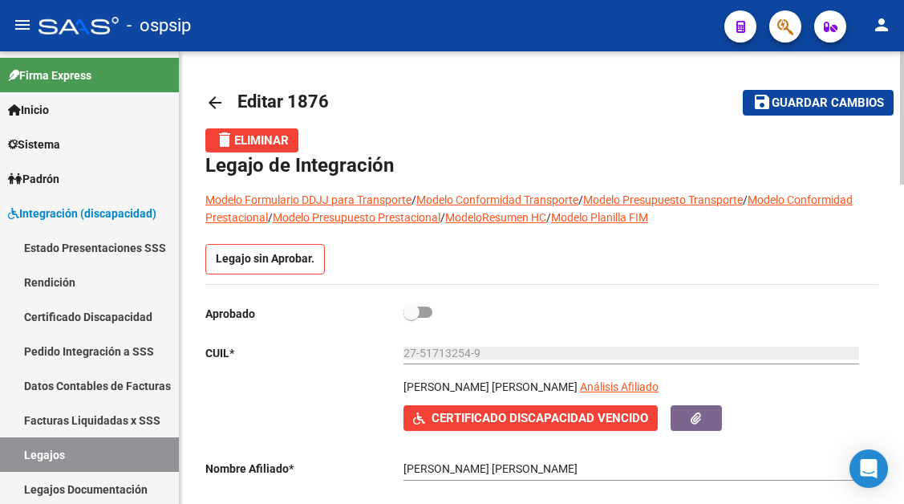
click at [410, 315] on span at bounding box center [412, 312] width 16 height 16
click at [411, 318] on input "checkbox" at bounding box center [411, 318] width 1 height 1
checkbox input "true"
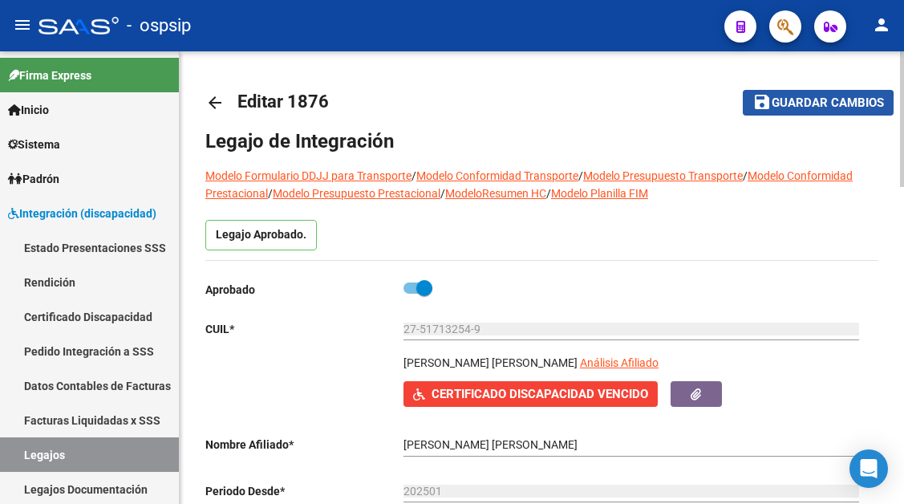
click at [791, 110] on span "Guardar cambios" at bounding box center [828, 103] width 112 height 14
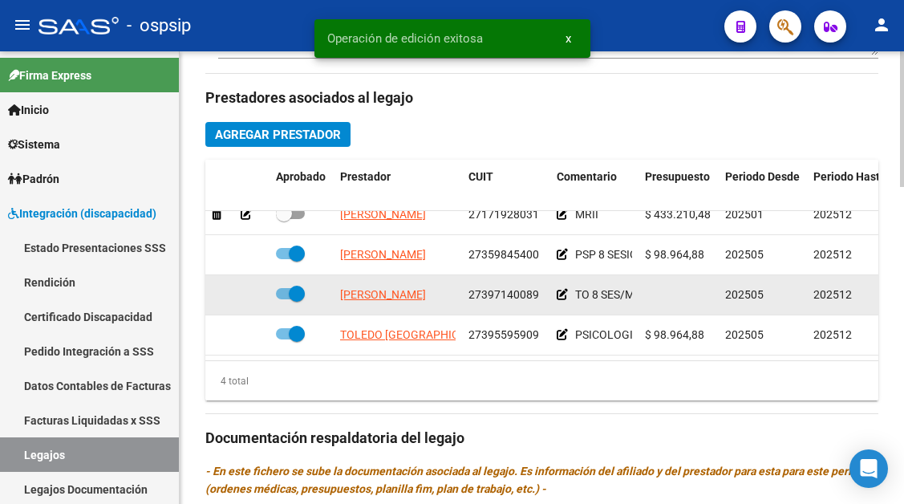
scroll to position [29, 0]
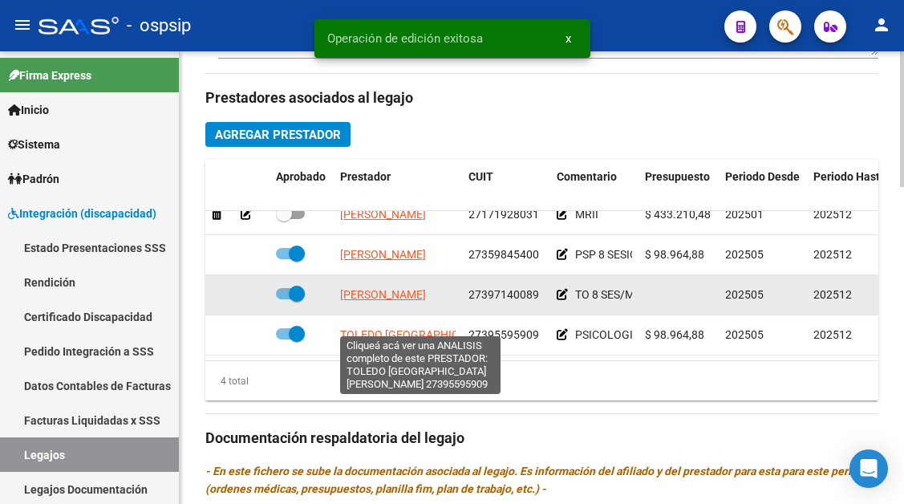
click at [384, 329] on span "TOLEDO FLORENCIA AGUSTINA" at bounding box center [459, 334] width 239 height 13
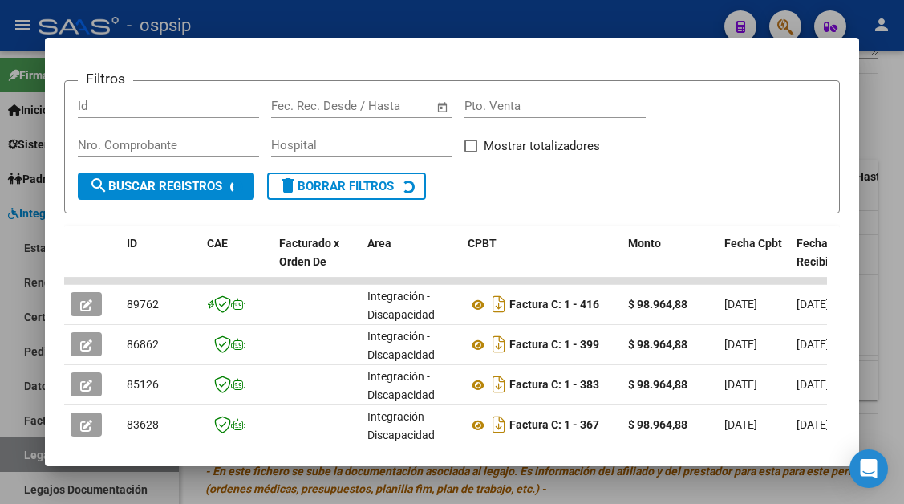
scroll to position [335, 0]
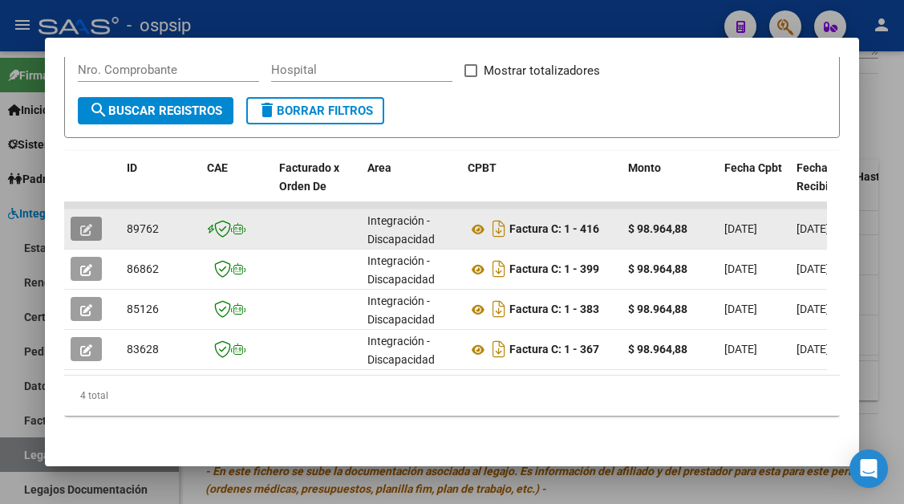
click at [83, 224] on icon "button" at bounding box center [86, 230] width 12 height 12
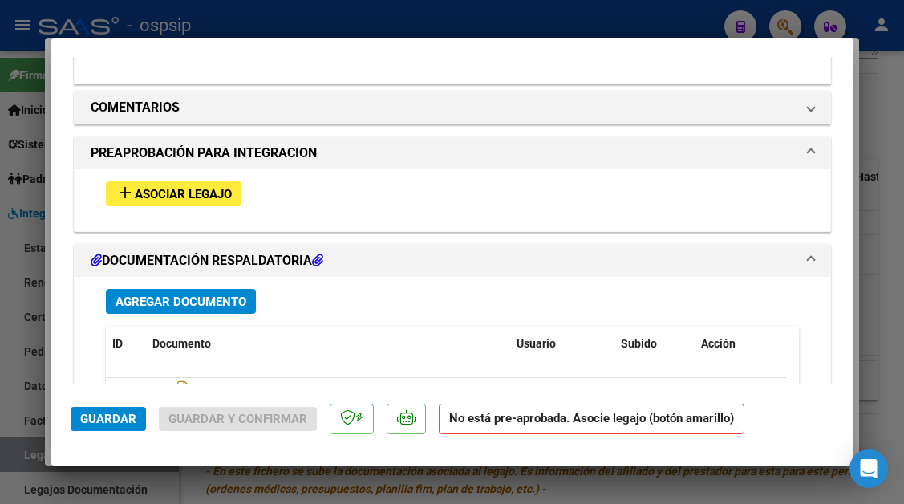
scroll to position [1470, 0]
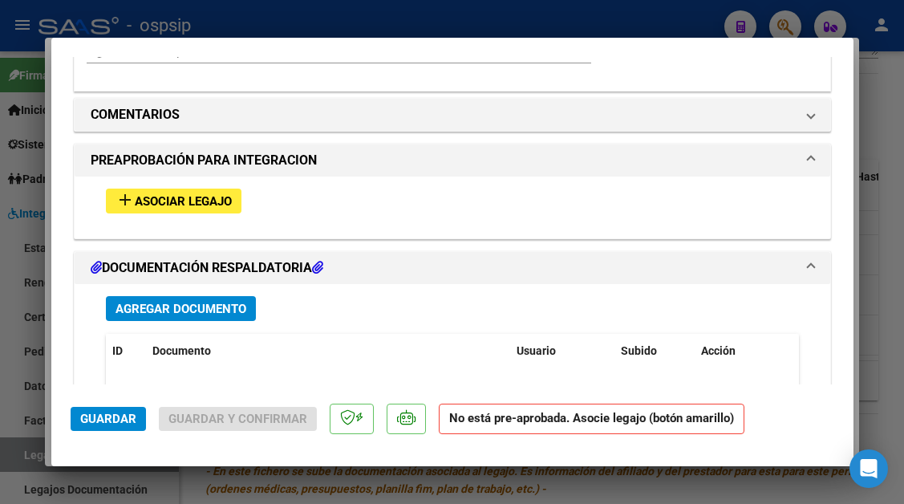
click at [140, 200] on span "Asociar Legajo" at bounding box center [183, 201] width 97 height 14
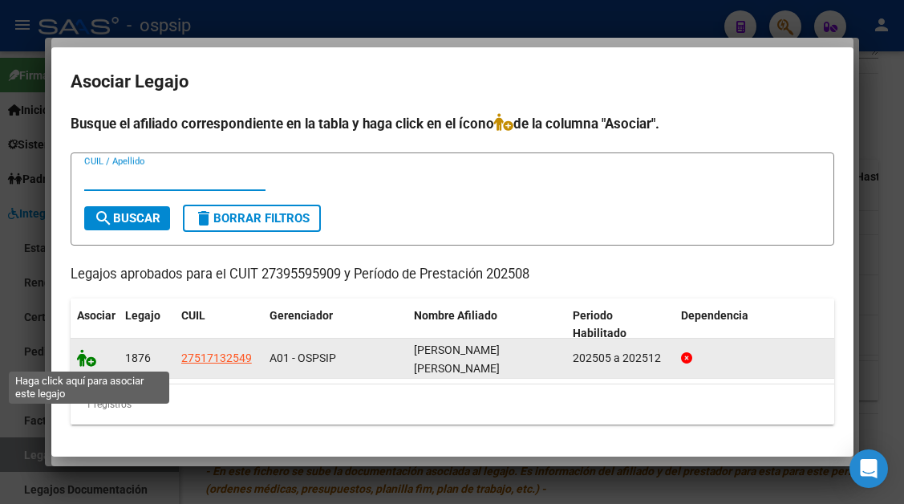
click at [87, 356] on icon at bounding box center [86, 358] width 19 height 18
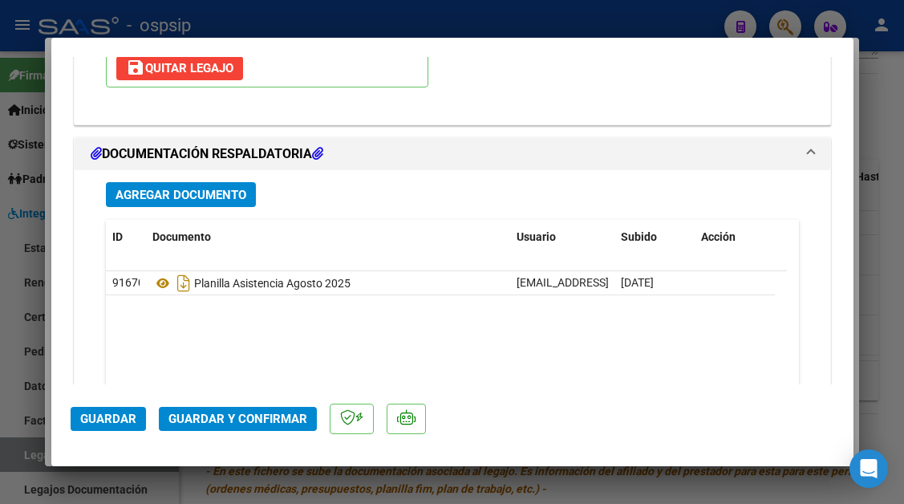
scroll to position [1960, 0]
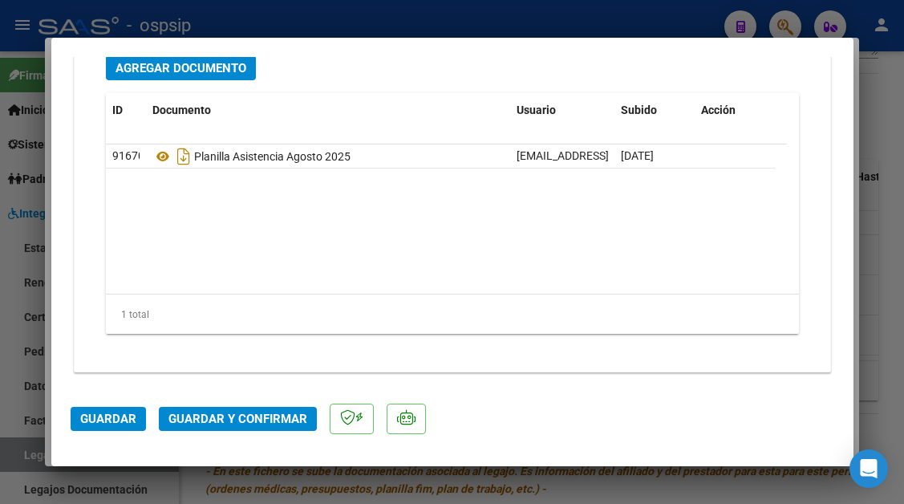
click at [20, 450] on div at bounding box center [452, 252] width 904 height 504
type input "$ 0,00"
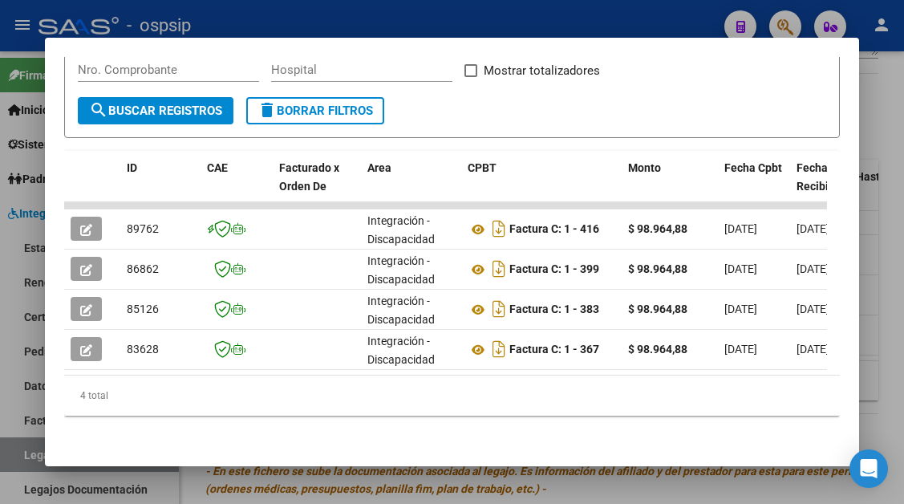
click at [20, 450] on div at bounding box center [452, 252] width 904 height 504
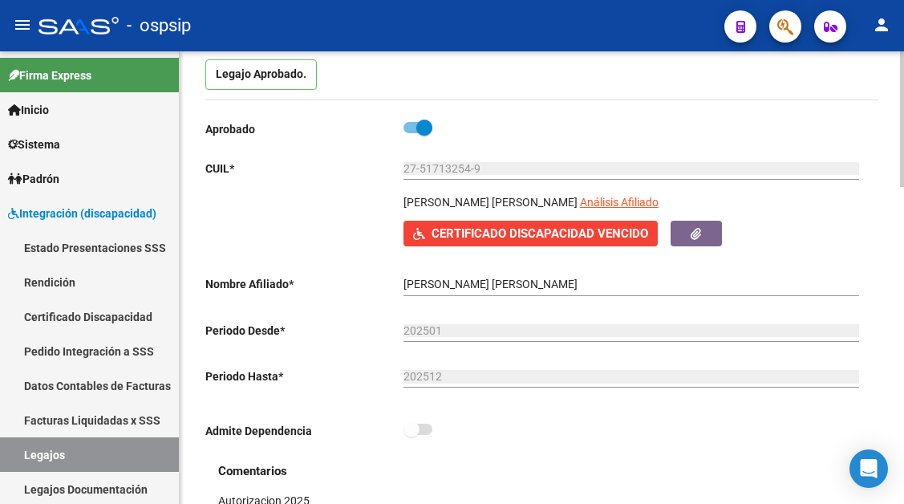
scroll to position [321, 0]
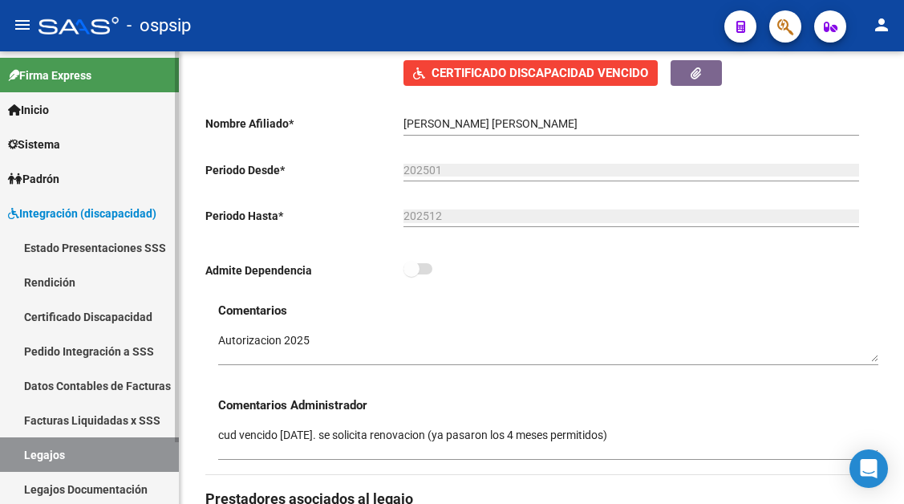
click at [30, 463] on link "Legajos" at bounding box center [89, 454] width 179 height 35
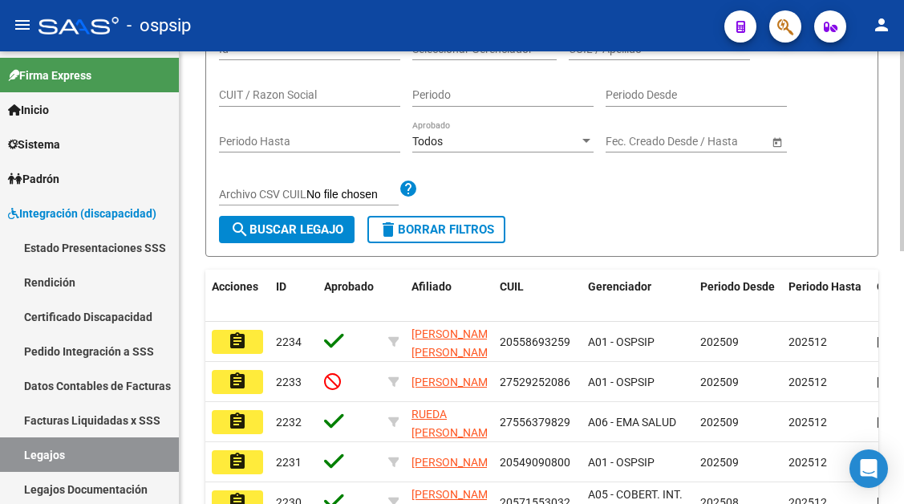
scroll to position [160, 0]
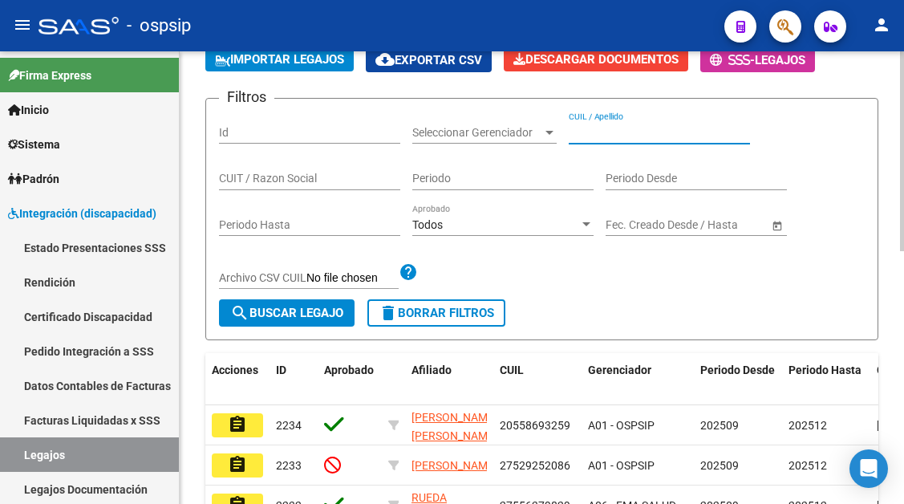
click at [577, 127] on input "CUIL / Apellido" at bounding box center [659, 133] width 181 height 14
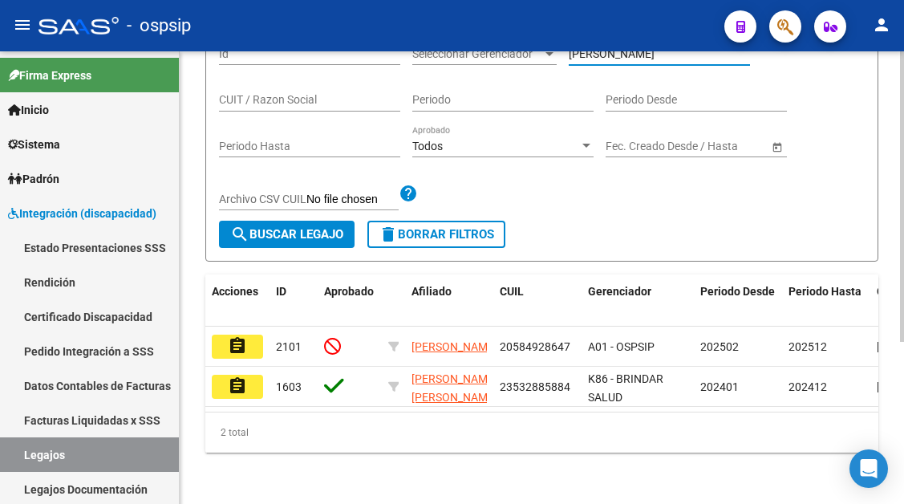
scroll to position [253, 0]
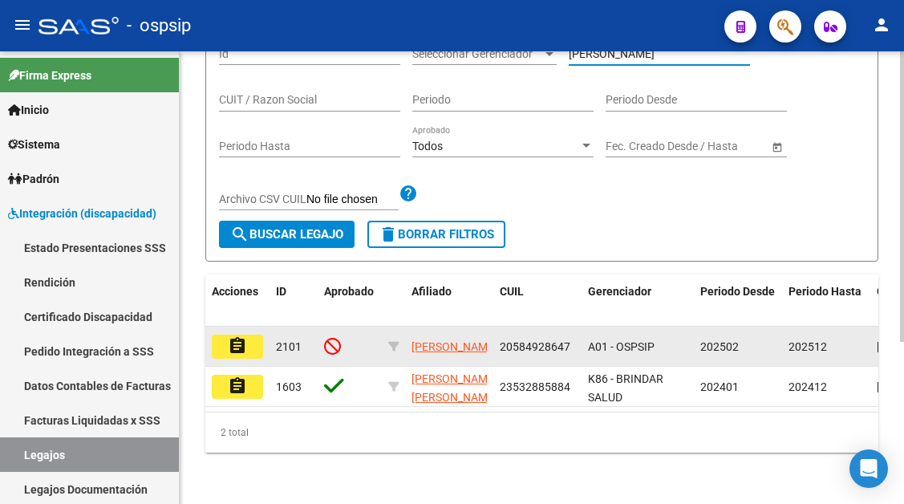
type input "MELO"
click at [241, 336] on mat-icon "assignment" at bounding box center [237, 345] width 19 height 19
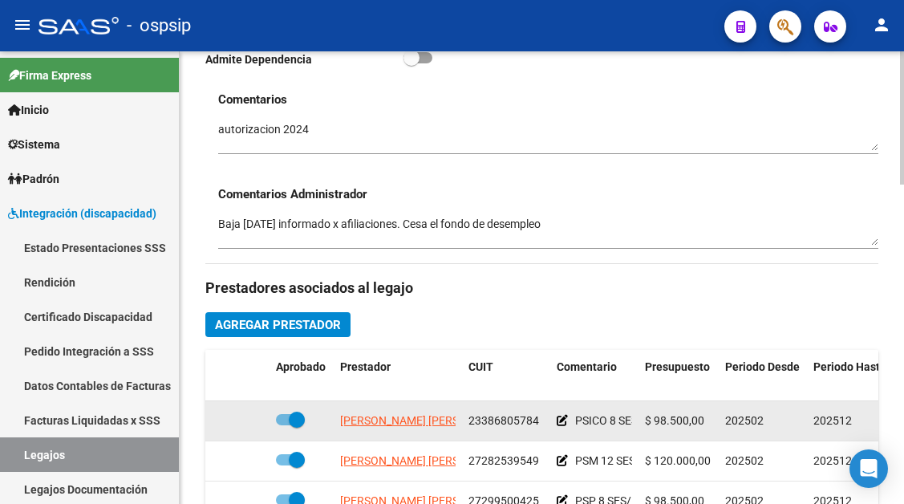
scroll to position [562, 0]
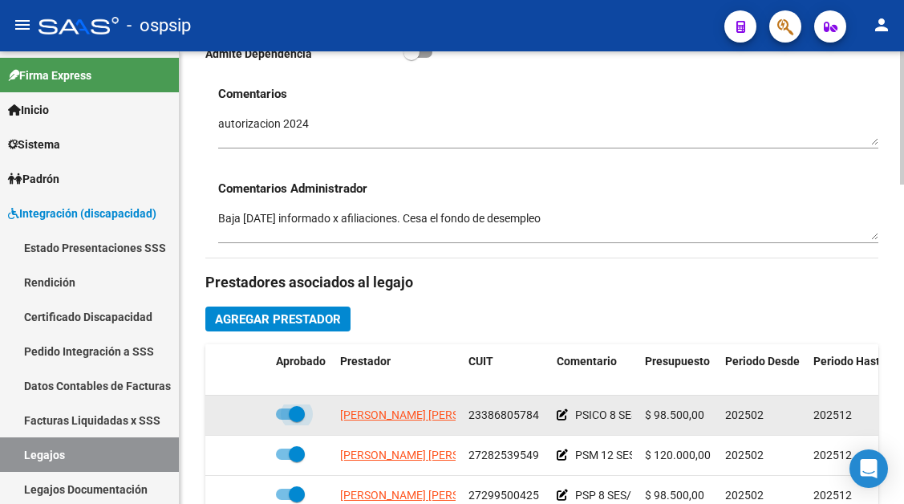
click at [292, 412] on span at bounding box center [297, 414] width 16 height 16
click at [284, 420] on input "checkbox" at bounding box center [283, 420] width 1 height 1
checkbox input "false"
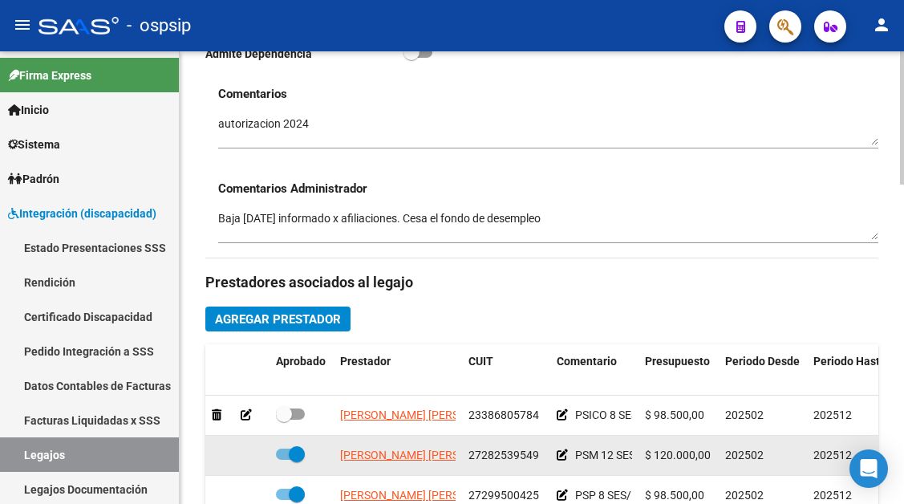
click at [291, 453] on span at bounding box center [297, 454] width 16 height 16
click at [284, 460] on input "checkbox" at bounding box center [283, 460] width 1 height 1
checkbox input "false"
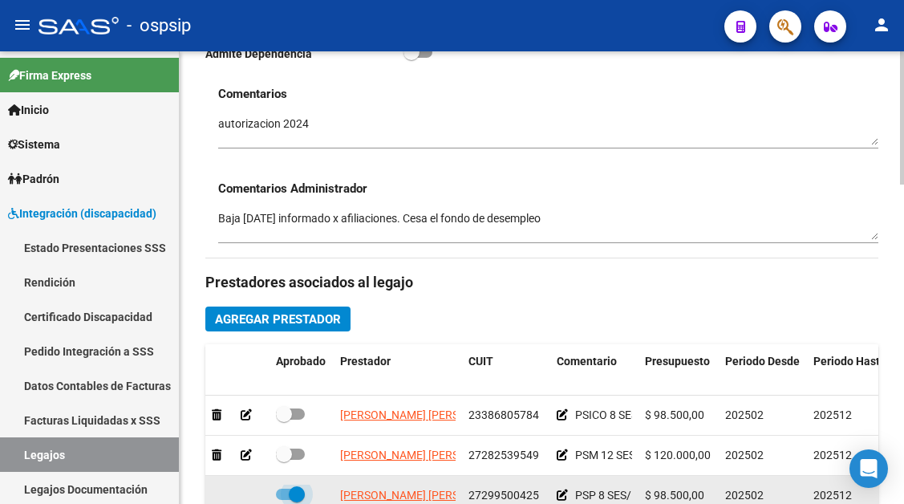
click at [286, 499] on span at bounding box center [290, 494] width 29 height 11
click at [284, 500] on input "checkbox" at bounding box center [283, 500] width 1 height 1
checkbox input "false"
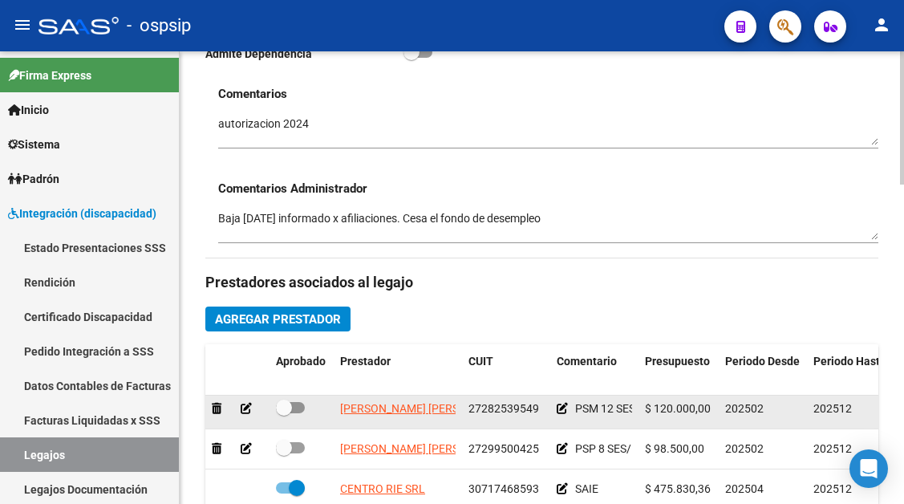
scroll to position [69, 0]
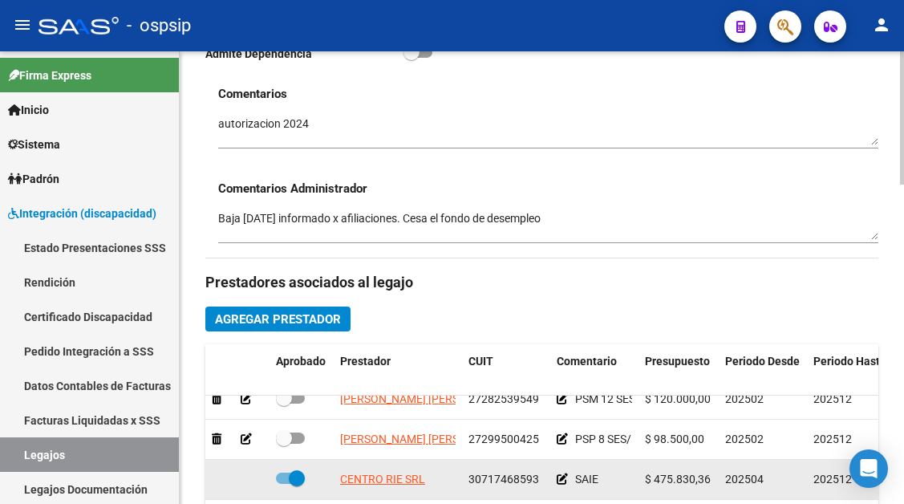
click at [297, 470] on span at bounding box center [297, 478] width 16 height 16
click at [284, 484] on input "checkbox" at bounding box center [283, 484] width 1 height 1
checkbox input "false"
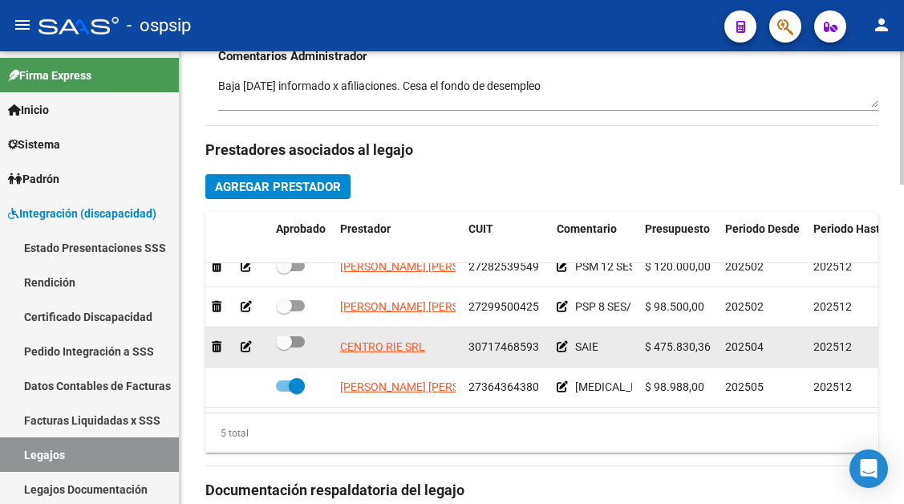
scroll to position [722, 0]
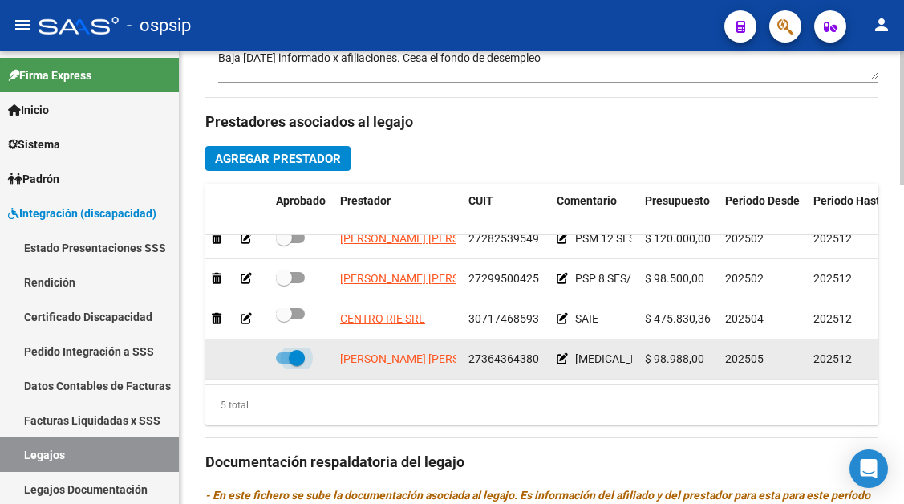
click at [298, 350] on span at bounding box center [297, 358] width 16 height 16
click at [284, 363] on input "checkbox" at bounding box center [283, 363] width 1 height 1
checkbox input "false"
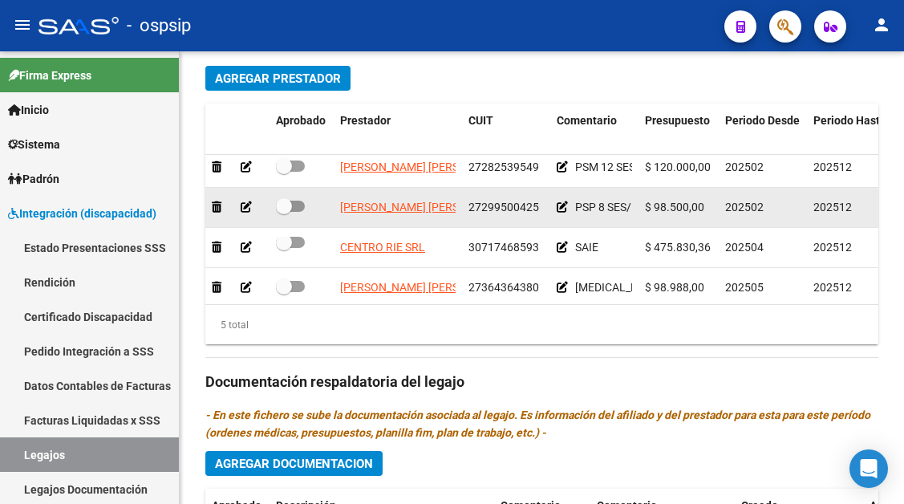
scroll to position [69, 0]
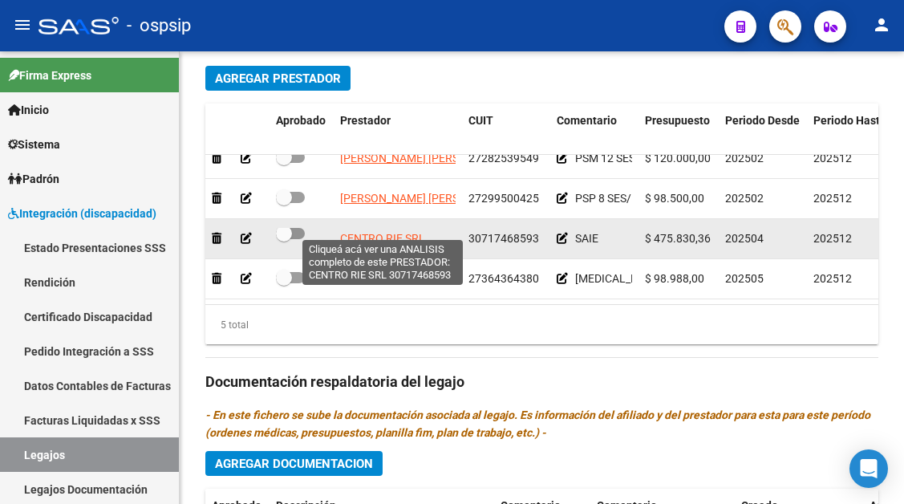
click at [408, 232] on span "CENTRO RIE SRL" at bounding box center [382, 238] width 85 height 13
type textarea "30717468593"
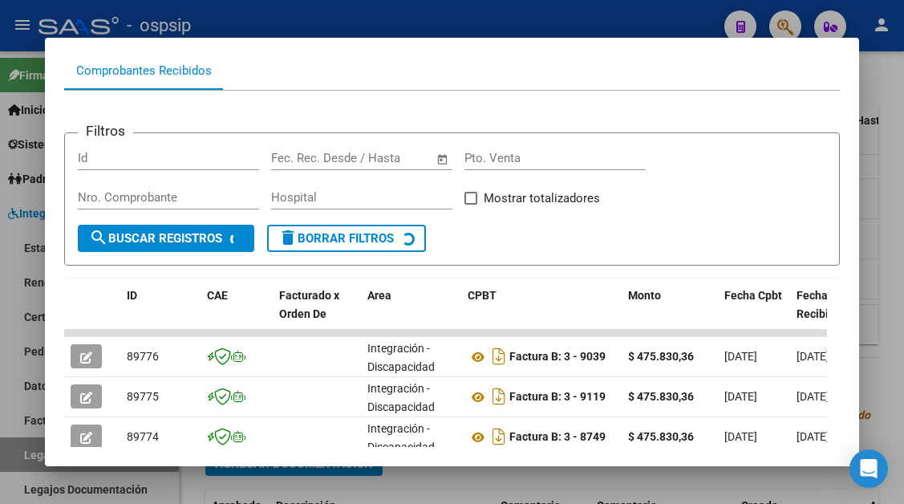
scroll to position [233, 0]
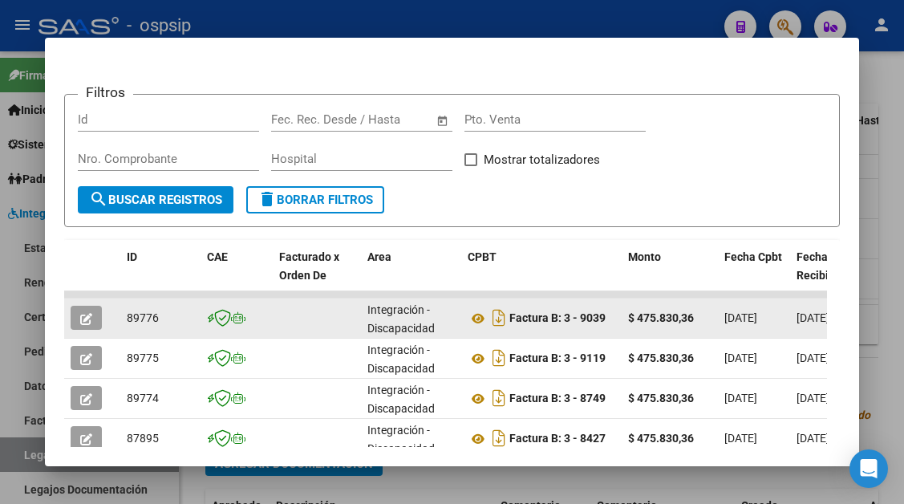
click at [99, 318] on button "button" at bounding box center [86, 318] width 31 height 24
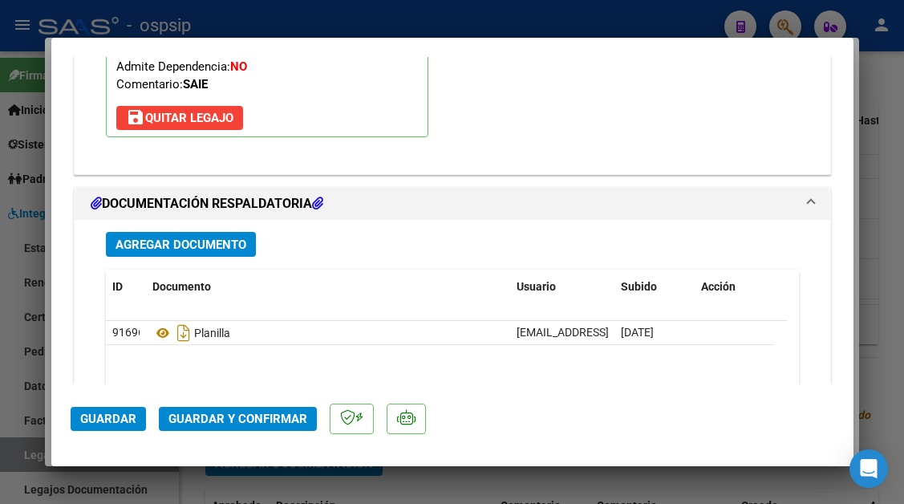
scroll to position [2006, 0]
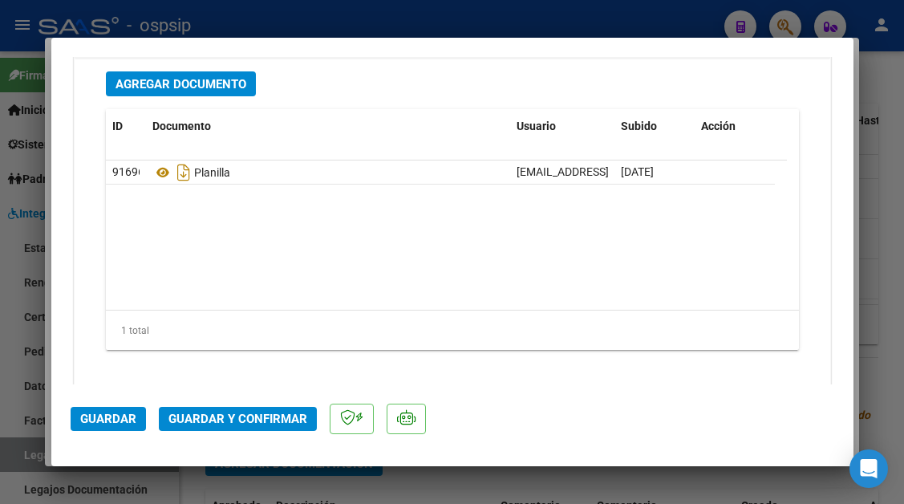
type input "$ 0,00"
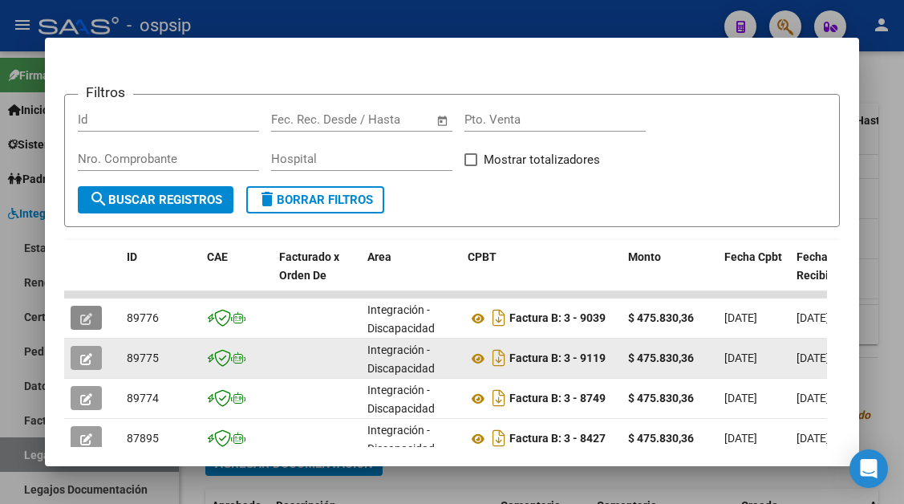
click at [91, 360] on icon "button" at bounding box center [86, 359] width 12 height 12
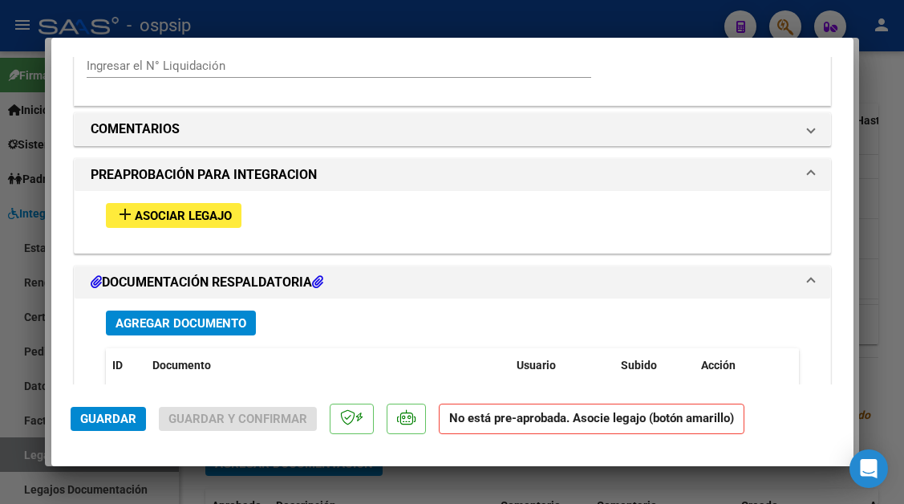
scroll to position [1524, 0]
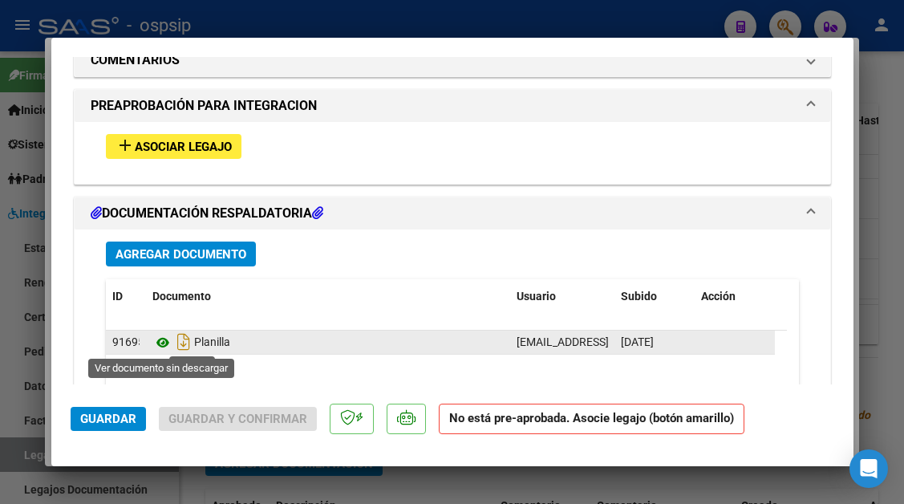
click at [159, 346] on icon at bounding box center [162, 342] width 21 height 19
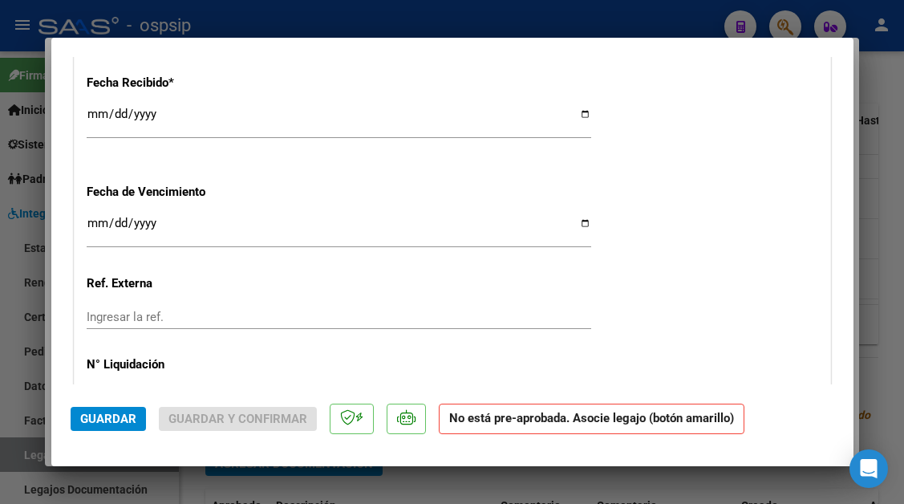
scroll to position [1041, 0]
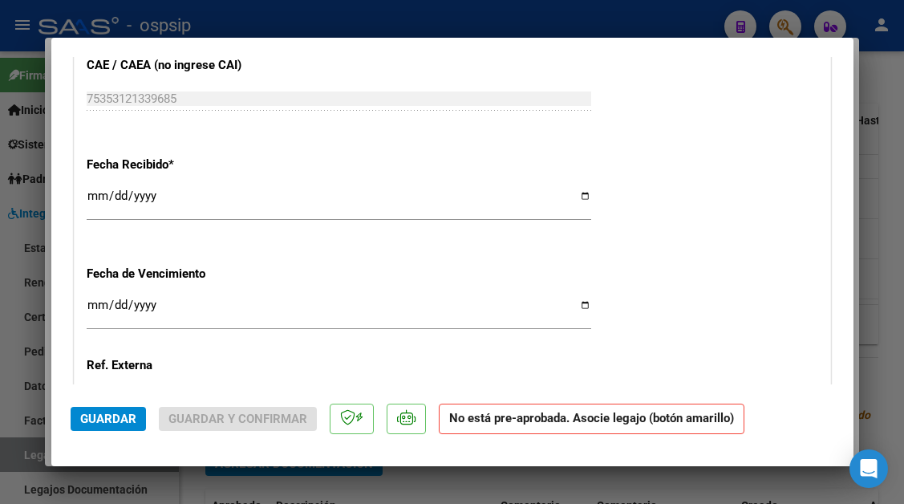
type input "$ 0,00"
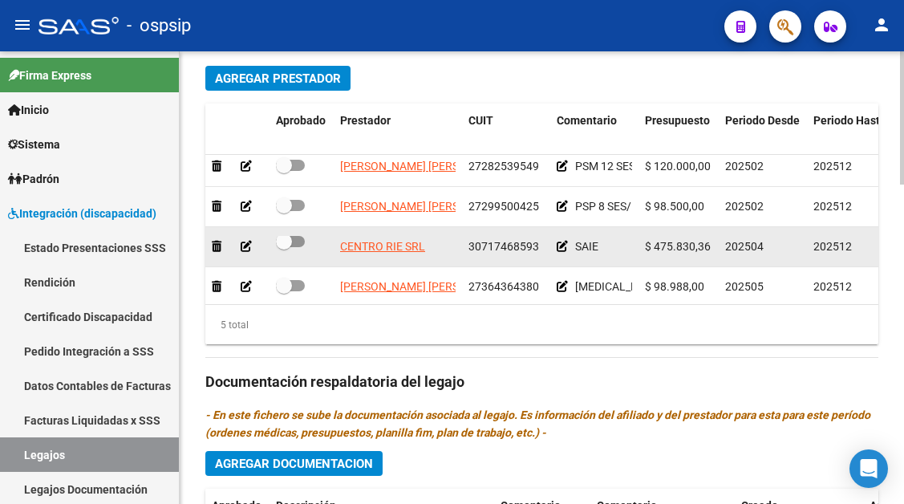
scroll to position [69, 0]
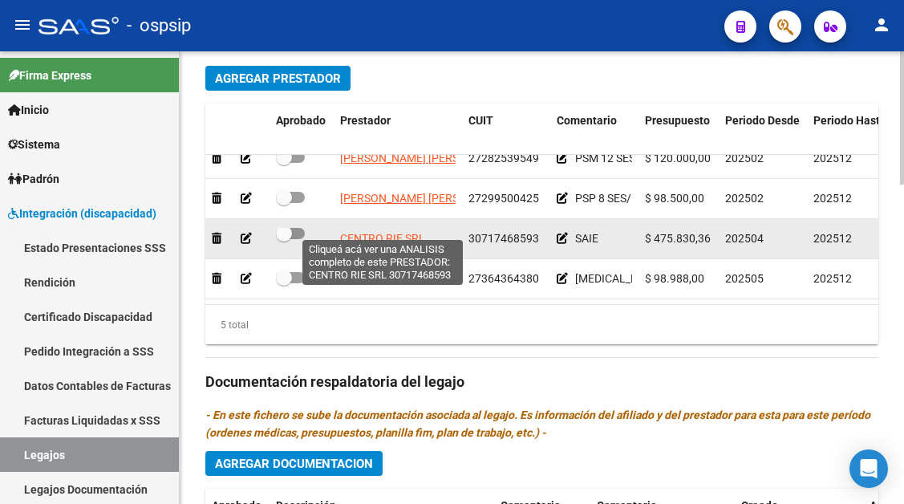
click at [404, 232] on span "CENTRO RIE SRL" at bounding box center [382, 238] width 85 height 13
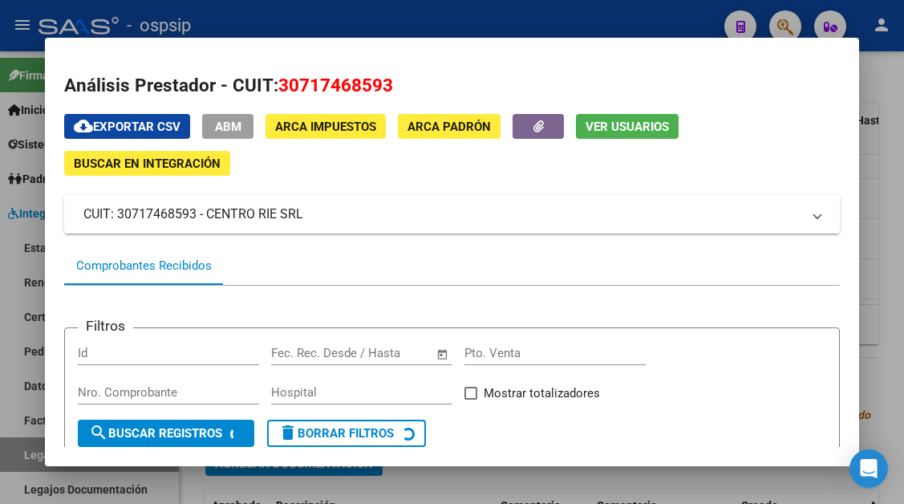
click at [613, 125] on span "Ver Usuarios" at bounding box center [627, 127] width 83 height 14
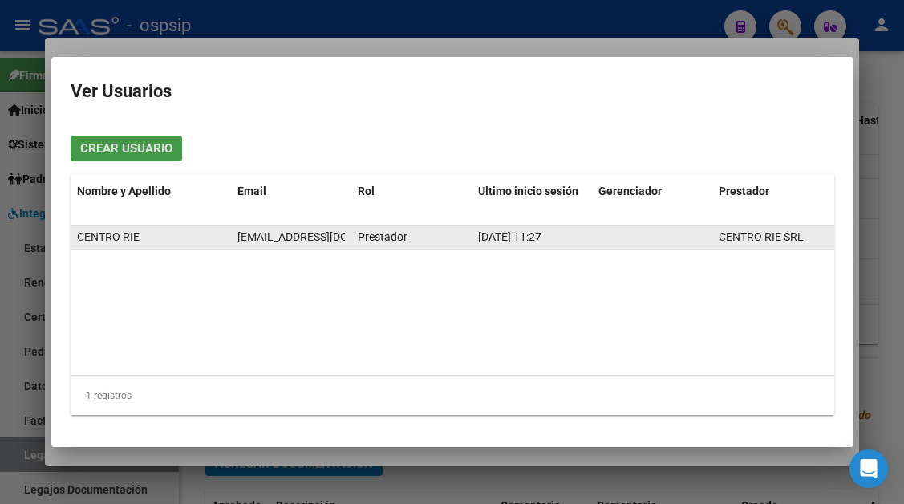
click at [267, 242] on span "administracion@centrorie.com.ar" at bounding box center [326, 236] width 178 height 13
copy span "administracion@centrorie.com.ar"
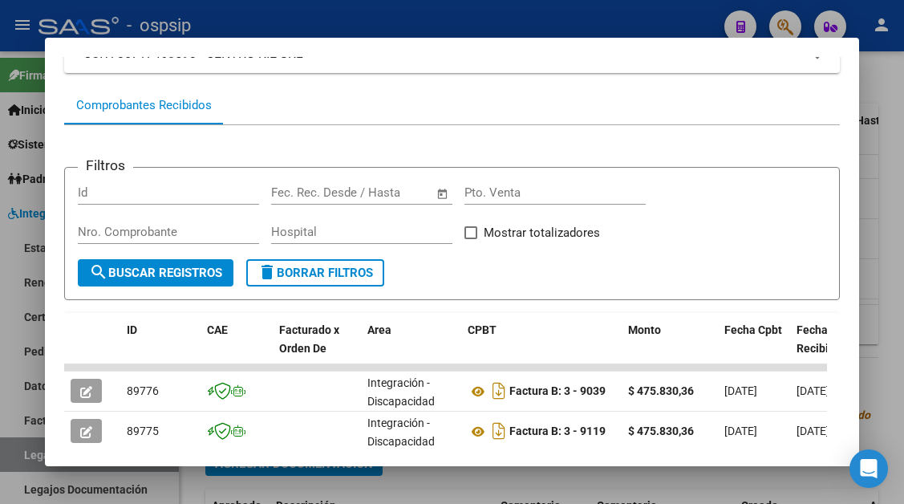
scroll to position [241, 0]
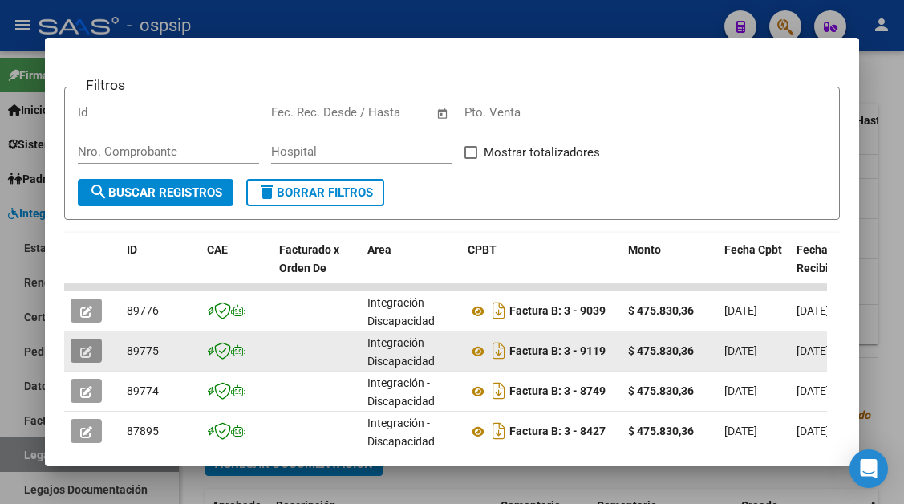
click at [98, 348] on button "button" at bounding box center [86, 351] width 31 height 24
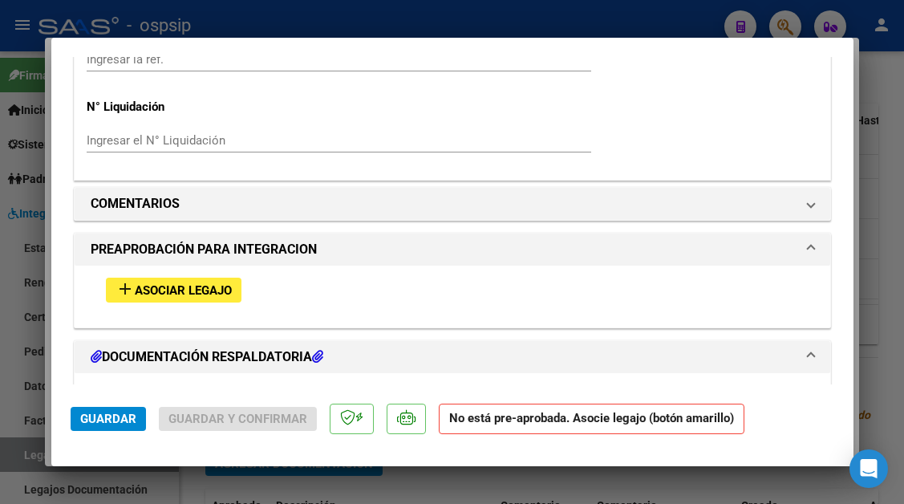
scroll to position [1364, 0]
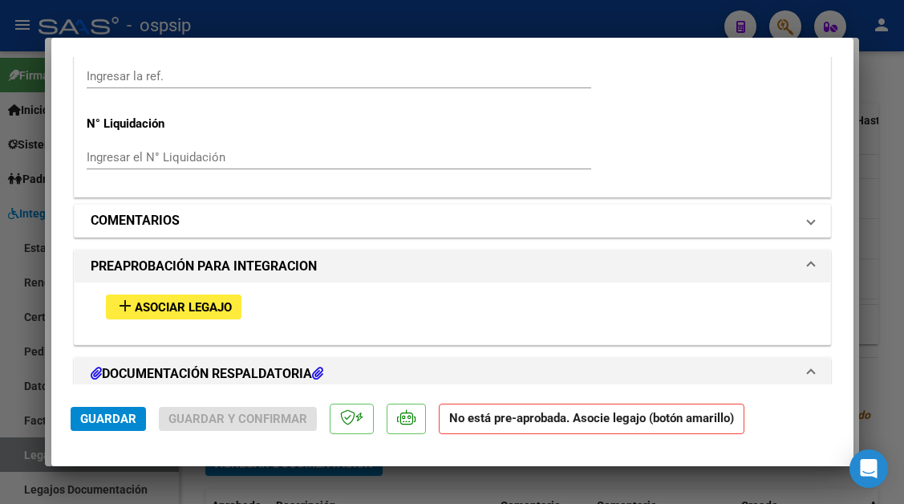
click at [788, 224] on span "COMENTARIOS" at bounding box center [449, 220] width 717 height 19
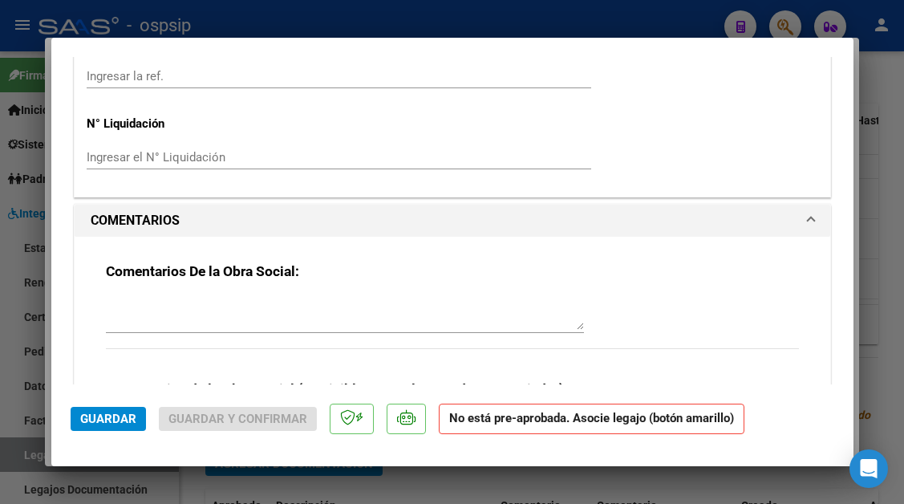
click at [280, 298] on textarea at bounding box center [345, 314] width 478 height 32
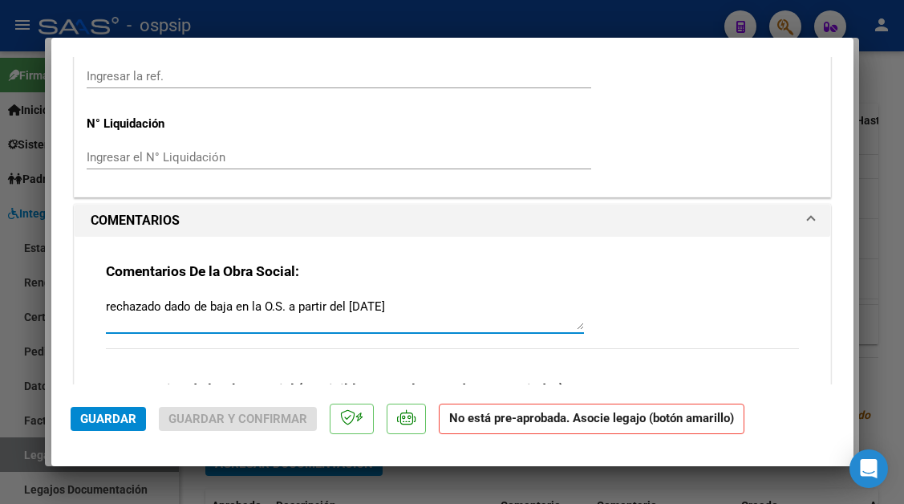
type textarea "rechazado dado de baja en la O.S. a partir del 31/07/2025"
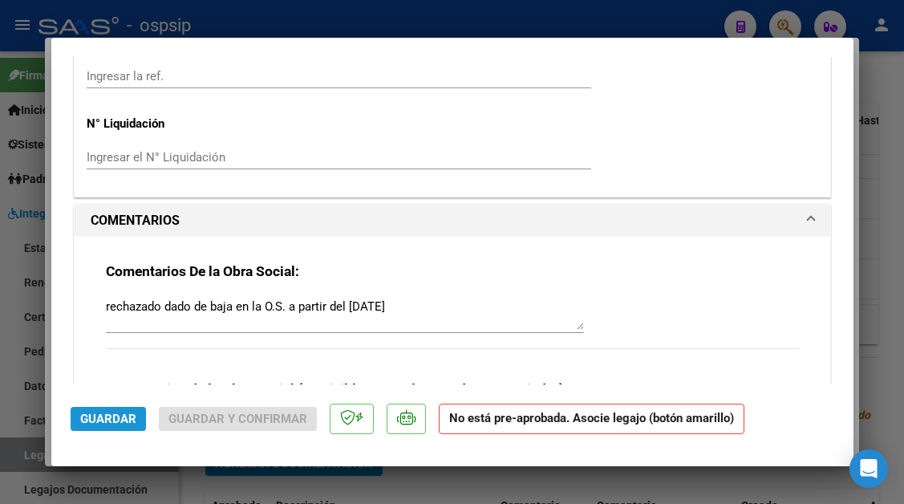
click at [125, 416] on span "Guardar" at bounding box center [108, 419] width 56 height 14
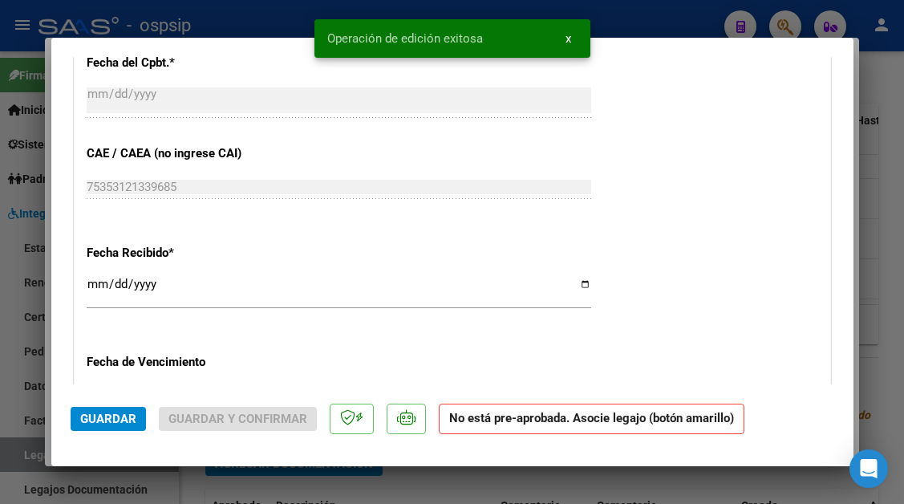
scroll to position [883, 0]
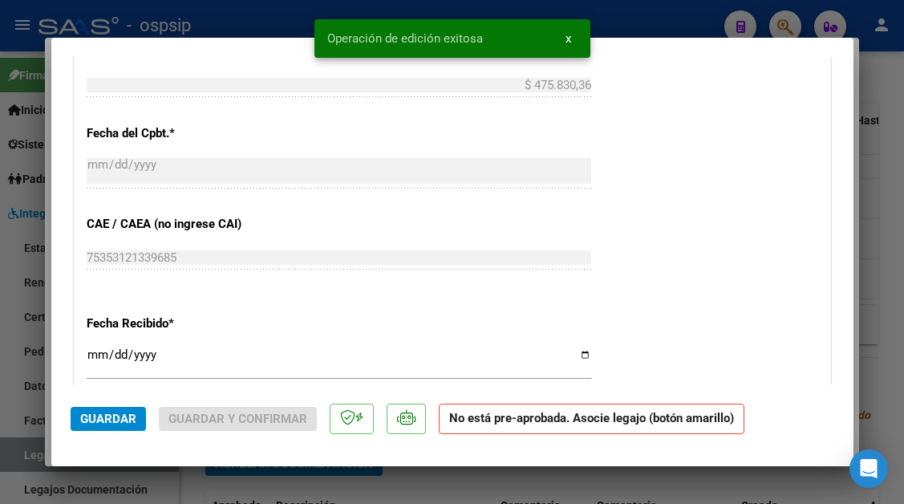
type input "$ 0,00"
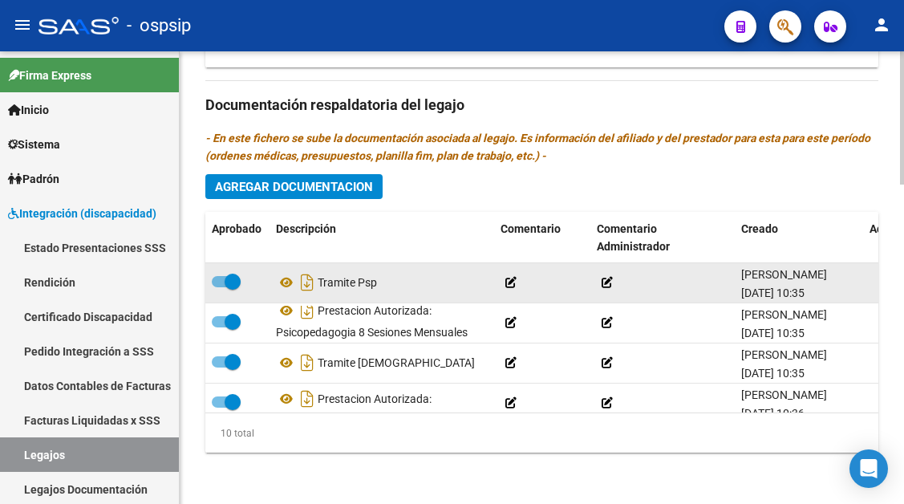
scroll to position [10, 0]
